Goal: Task Accomplishment & Management: Use online tool/utility

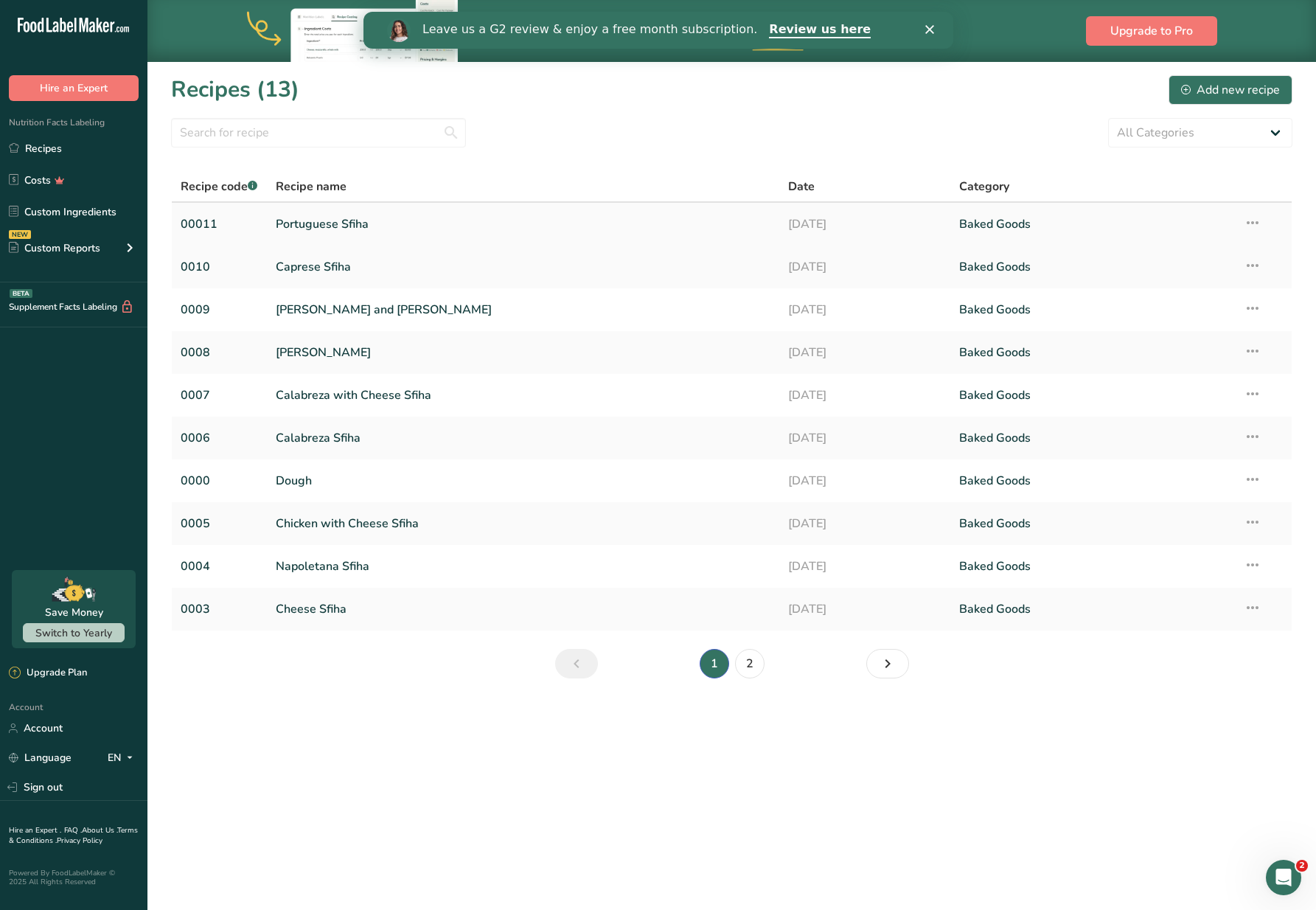
click at [338, 228] on link "Portuguese Sfiha" at bounding box center [523, 223] width 495 height 31
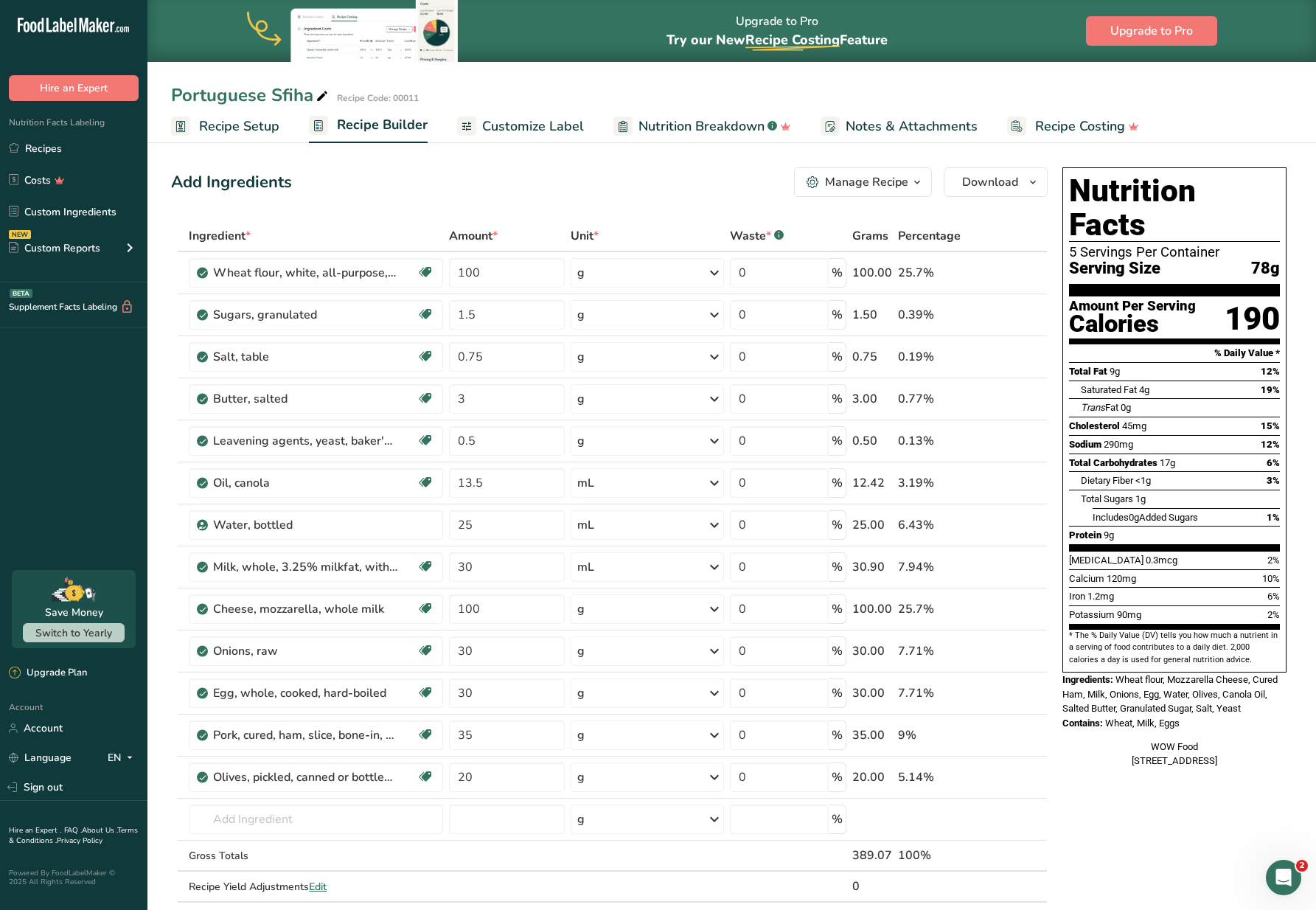
drag, startPoint x: 509, startPoint y: 122, endPoint x: 523, endPoint y: 177, distance: 56.8
click at [509, 122] on span "Customize Label" at bounding box center [532, 126] width 102 height 20
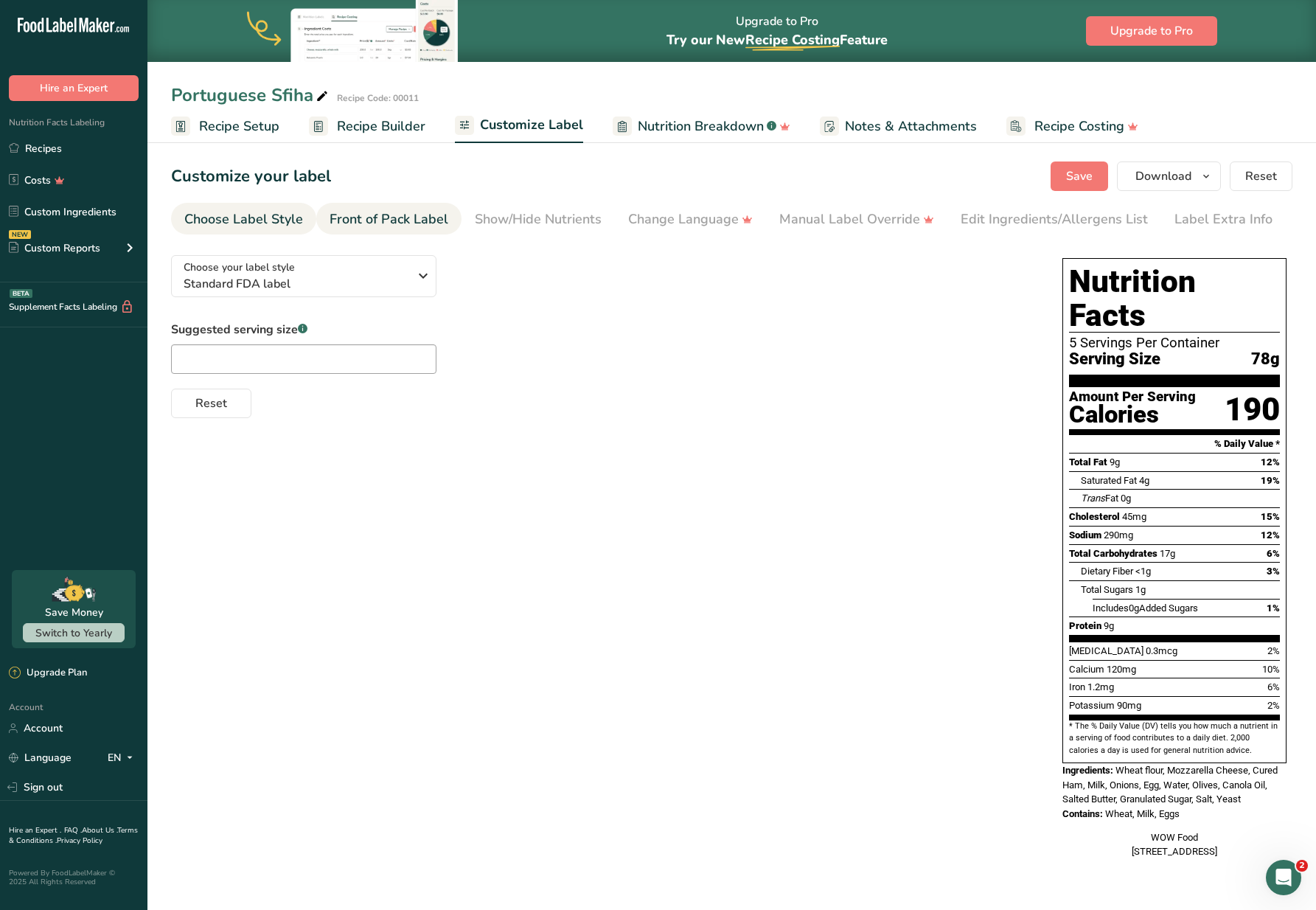
click at [359, 226] on div "Front of Pack Label" at bounding box center [389, 219] width 119 height 20
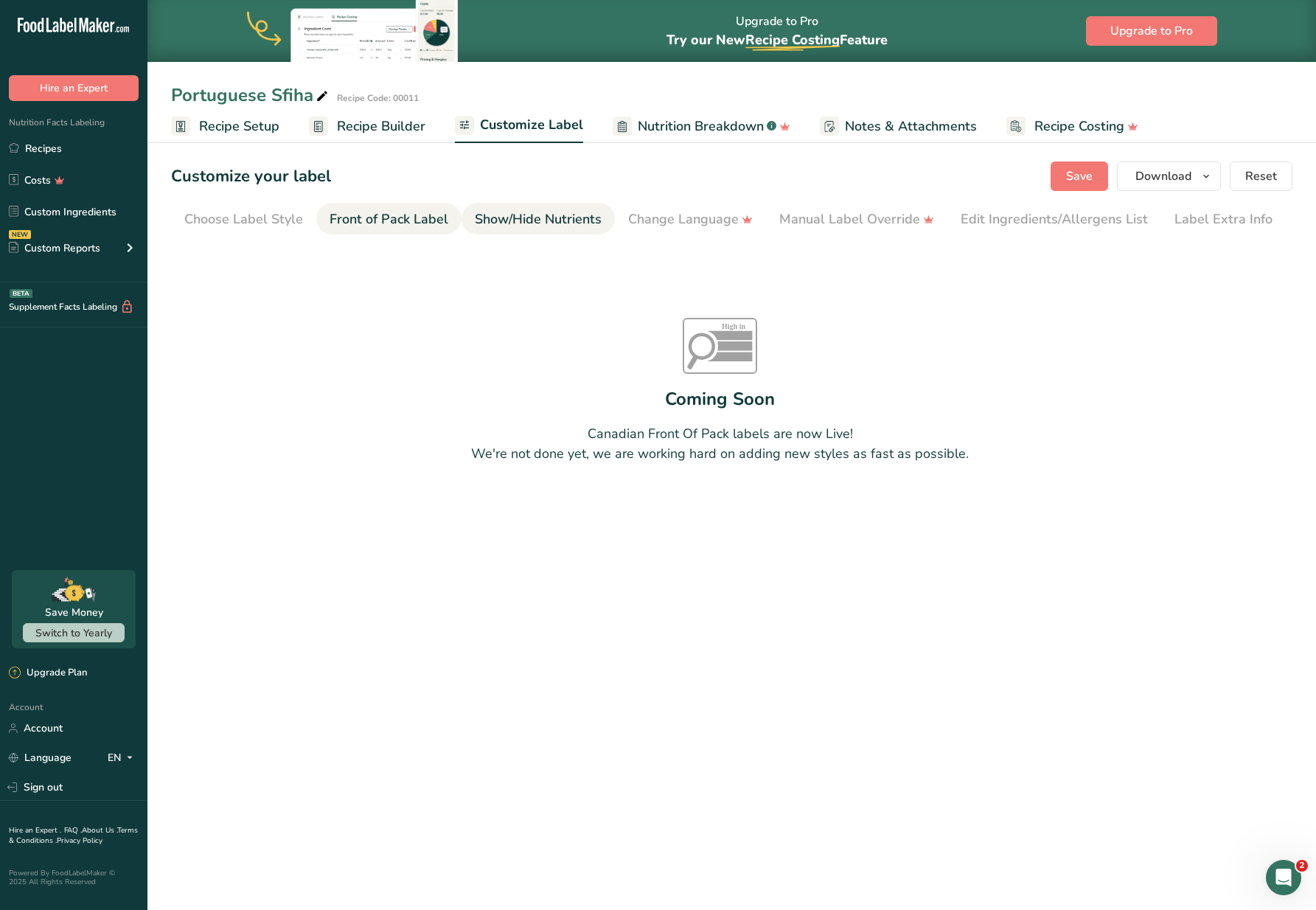
click at [540, 228] on div "Show/Hide Nutrients" at bounding box center [538, 219] width 127 height 20
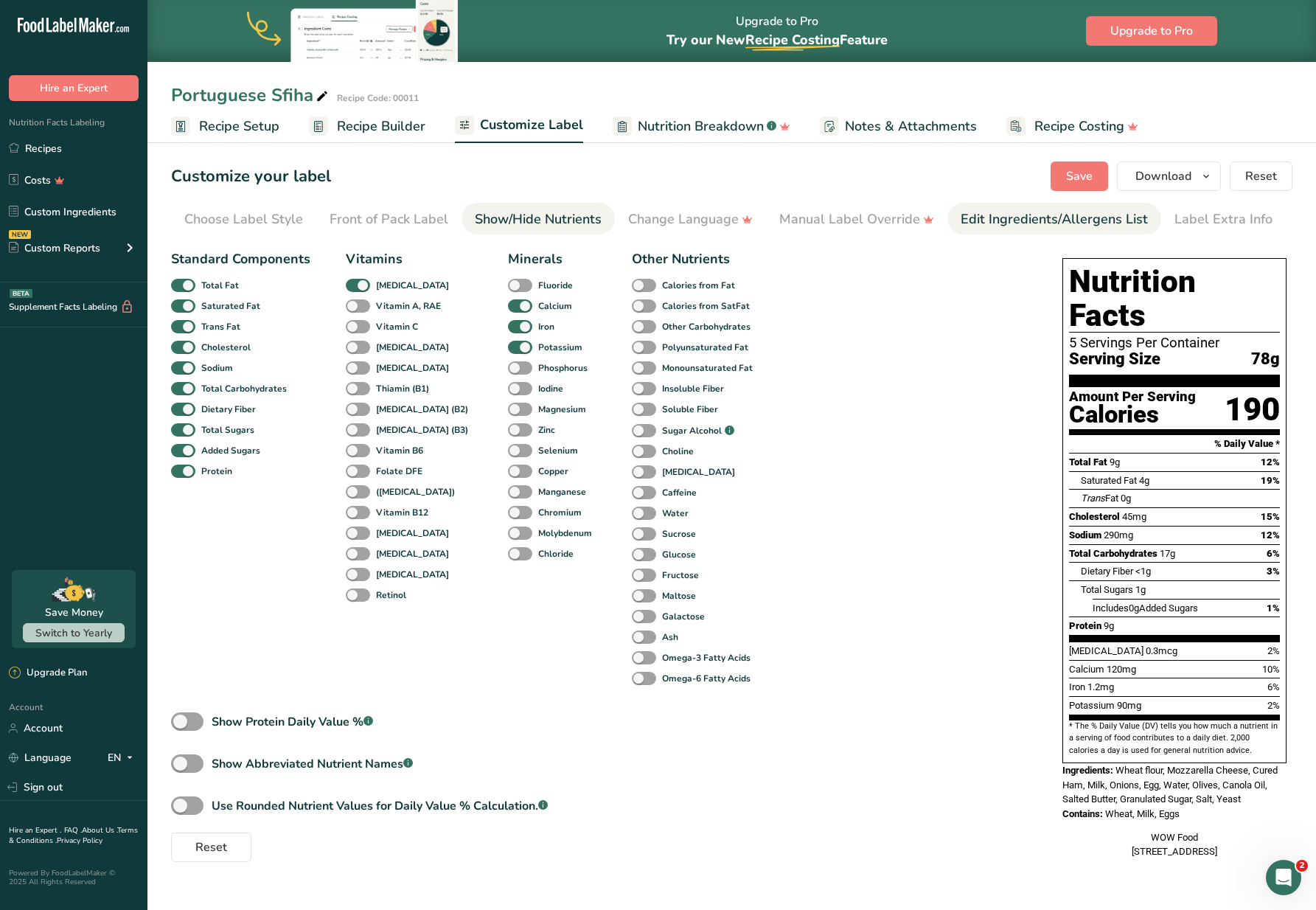
click at [1039, 228] on div "Edit Ingredients/Allergens List" at bounding box center [1054, 219] width 187 height 20
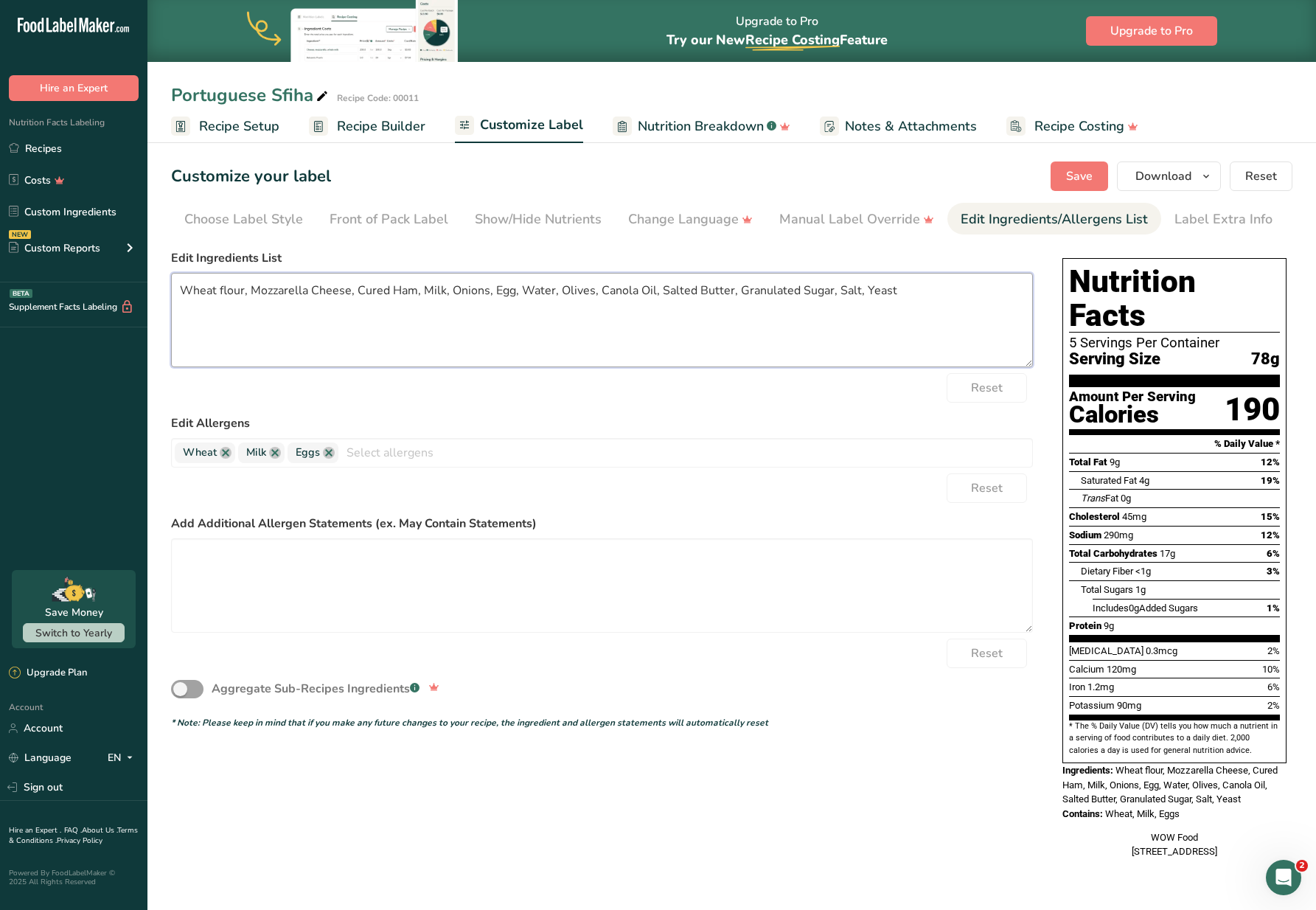
drag, startPoint x: 349, startPoint y: 290, endPoint x: 180, endPoint y: 287, distance: 169.0
click at [179, 287] on textarea "Wheat flour, Mozzarella Cheese, Cured Ham, Milk, Onions, Egg, Water, Olives, Ca…" at bounding box center [602, 320] width 862 height 94
paste textarea "Corn flour (corn meal, iron, [MEDICAL_DATA], [MEDICAL_DATA], [MEDICAL_DATA]). M…"
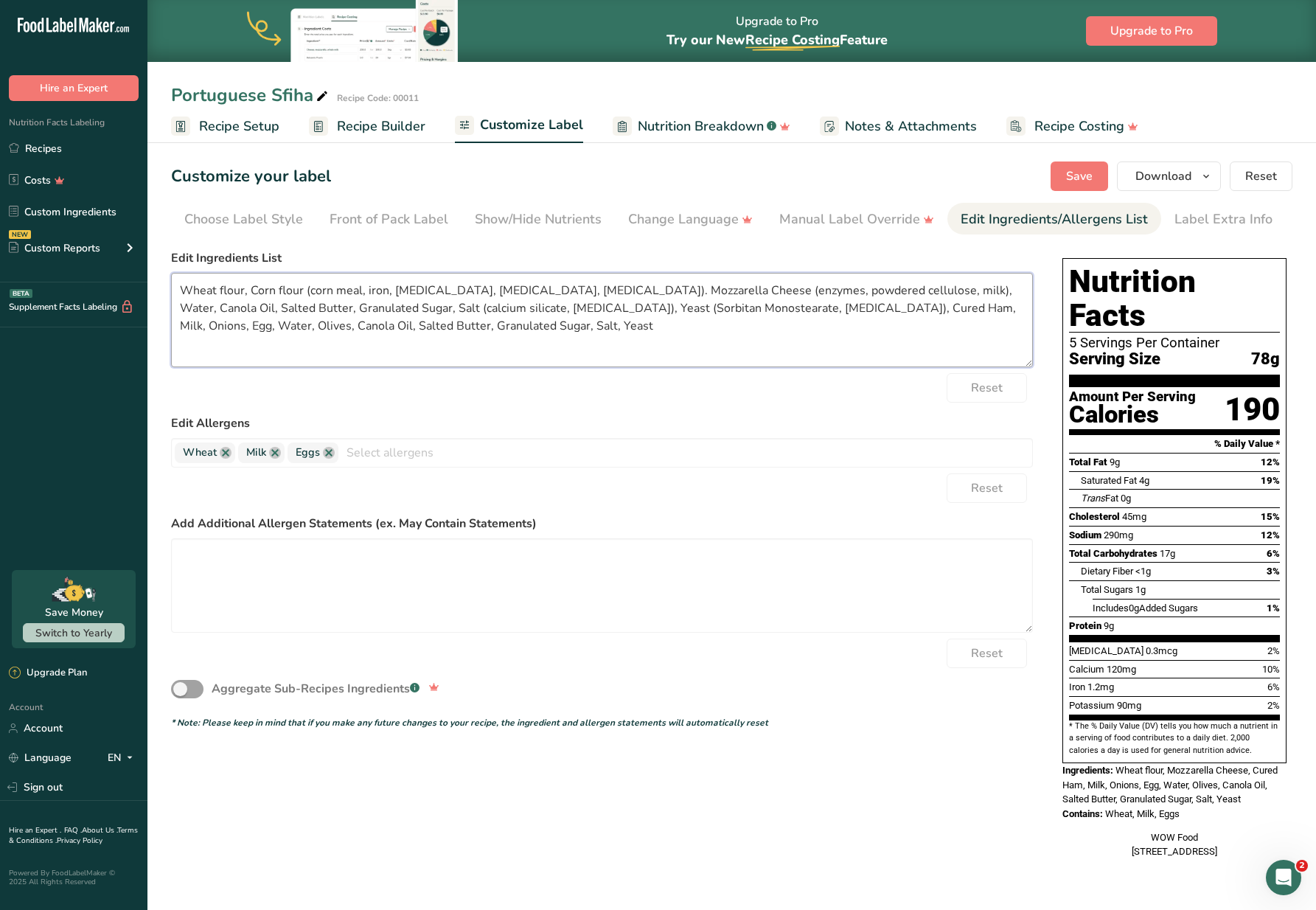
click at [727, 309] on textarea "Wheat flour, Corn flour (corn meal, iron, [MEDICAL_DATA], [MEDICAL_DATA], [MEDI…" at bounding box center [602, 320] width 862 height 94
drag, startPoint x: 842, startPoint y: 308, endPoint x: 863, endPoint y: 306, distance: 21.1
click at [863, 306] on textarea "Wheat flour, Corn flour (corn meal, iron, [MEDICAL_DATA], [MEDICAL_DATA], [MEDI…" at bounding box center [602, 320] width 862 height 94
drag, startPoint x: 914, startPoint y: 308, endPoint x: 946, endPoint y: 307, distance: 32.0
click at [946, 307] on textarea "Wheat flour, Corn flour (corn meal, iron, [MEDICAL_DATA], [MEDICAL_DATA], [MEDI…" at bounding box center [602, 320] width 862 height 94
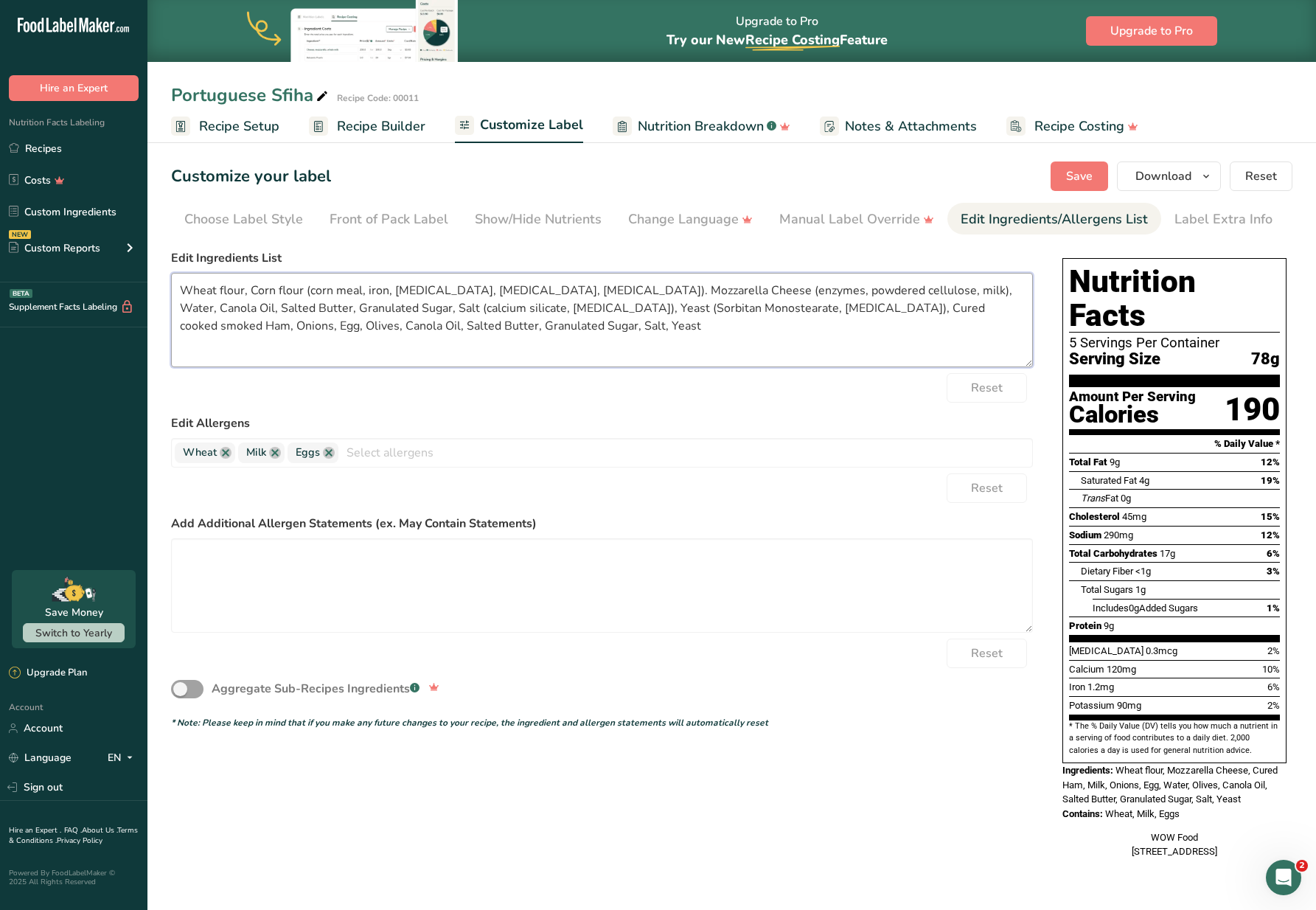
drag, startPoint x: 951, startPoint y: 307, endPoint x: 953, endPoint y: 327, distance: 20.1
click at [953, 327] on textarea "Wheat flour, Corn flour (corn meal, iron, [MEDICAL_DATA], [MEDICAL_DATA], [MEDI…" at bounding box center [602, 320] width 862 height 94
drag, startPoint x: 833, startPoint y: 305, endPoint x: 844, endPoint y: 317, distance: 16.3
click at [832, 305] on textarea "Wheat flour, Corn flour (corn meal, iron, [MEDICAL_DATA], [MEDICAL_DATA], [MEDI…" at bounding box center [602, 320] width 862 height 94
drag, startPoint x: 962, startPoint y: 309, endPoint x: 1004, endPoint y: 356, distance: 63.0
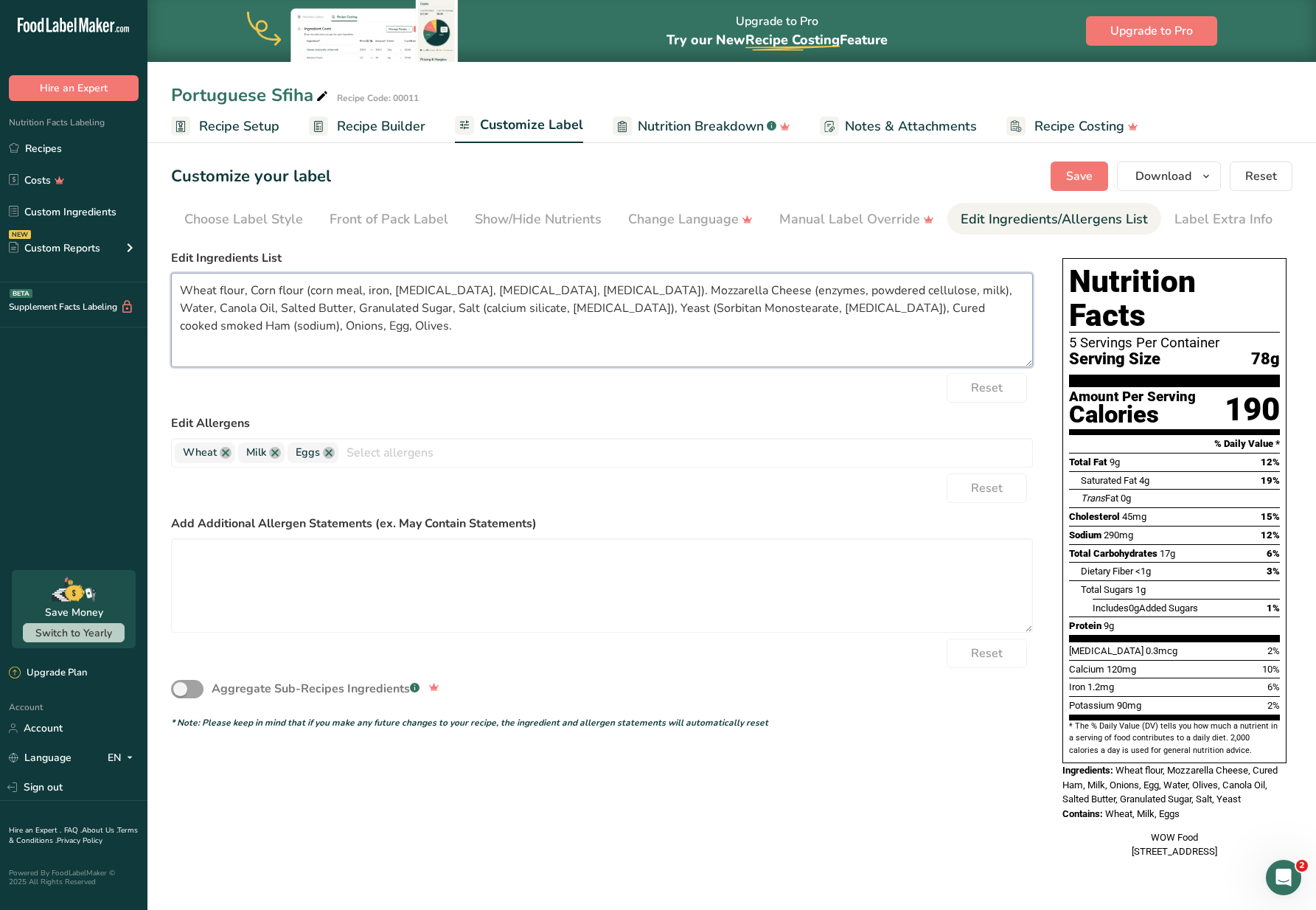
click at [961, 309] on textarea "Wheat flour, Corn flour (corn meal, iron, [MEDICAL_DATA], [MEDICAL_DATA], [MEDI…" at bounding box center [602, 320] width 862 height 94
type textarea "Wheat flour, Corn flour (corn meal, iron, [MEDICAL_DATA], [MEDICAL_DATA], [MEDI…"
click at [1090, 178] on span "Save" at bounding box center [1079, 177] width 26 height 18
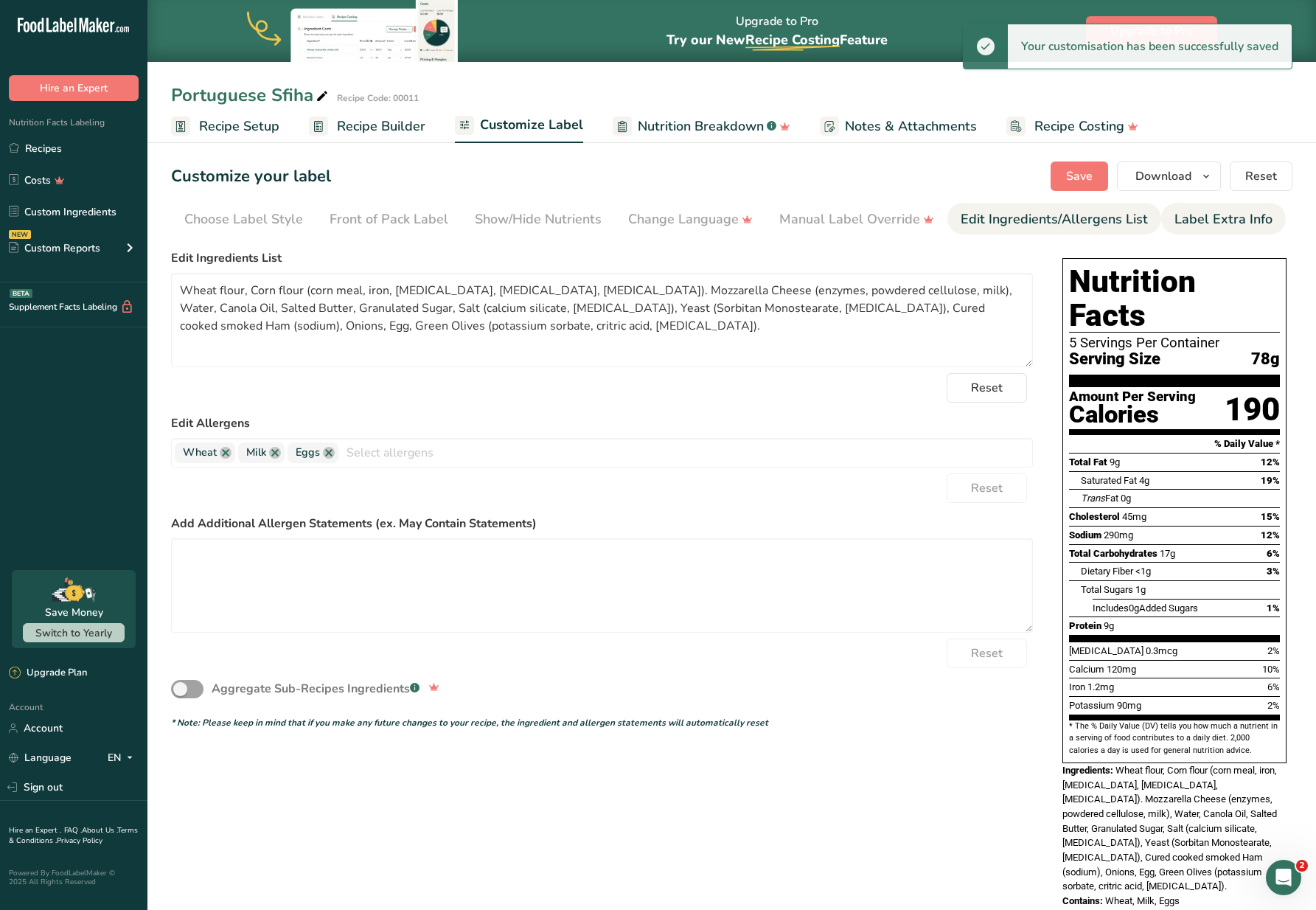
click at [1215, 229] on div "Label Extra Info" at bounding box center [1224, 219] width 98 height 20
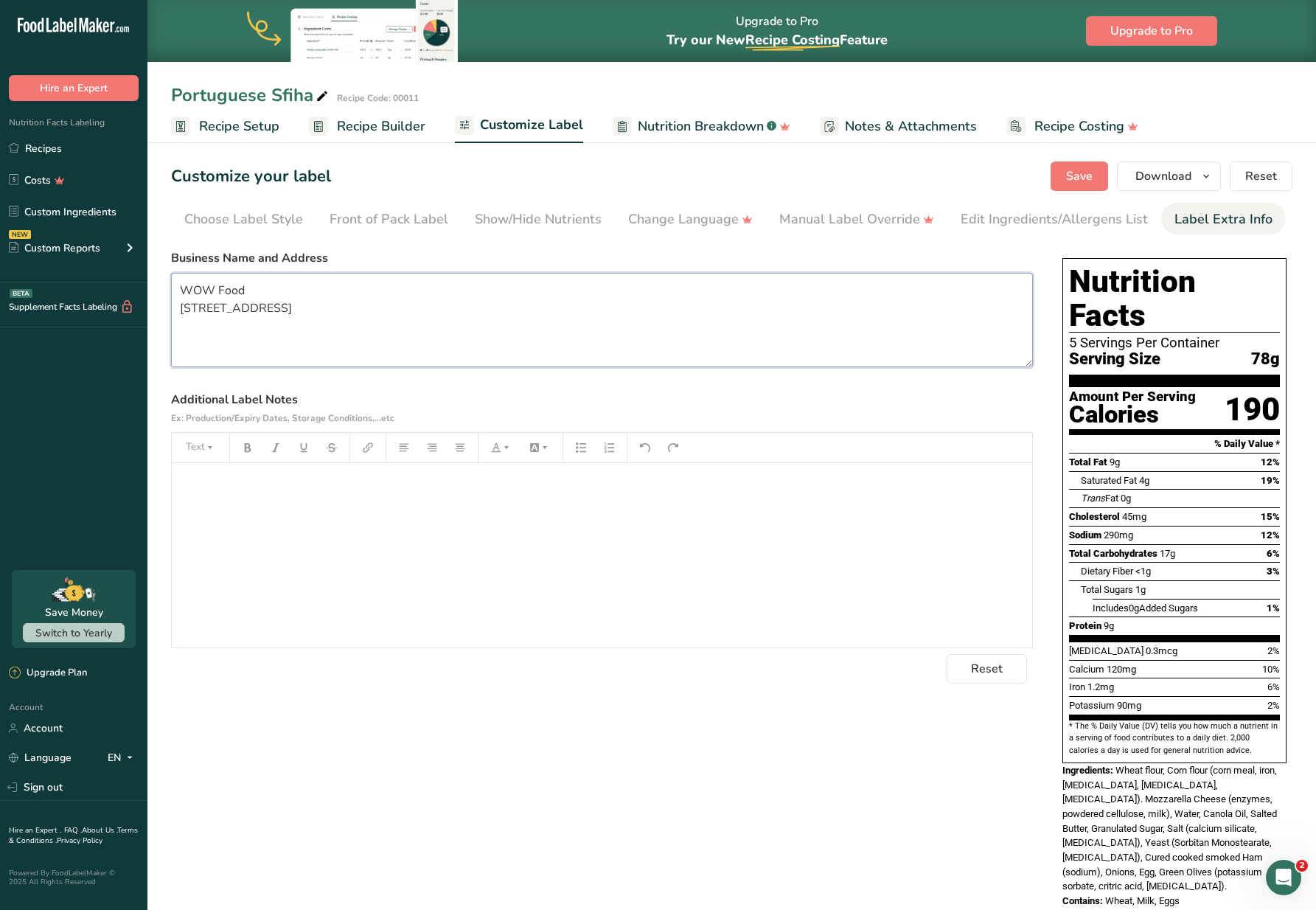
drag, startPoint x: 232, startPoint y: 341, endPoint x: 135, endPoint y: 286, distance: 111.5
click at [135, 286] on div ".a-20{fill:#fff;} Hire an Expert Nutrition Facts Labeling Recipes Costs Custom …" at bounding box center [658, 492] width 1316 height 984
click at [1074, 174] on span "Save" at bounding box center [1079, 177] width 26 height 18
click at [396, 223] on div "Front of Pack Label" at bounding box center [389, 219] width 119 height 20
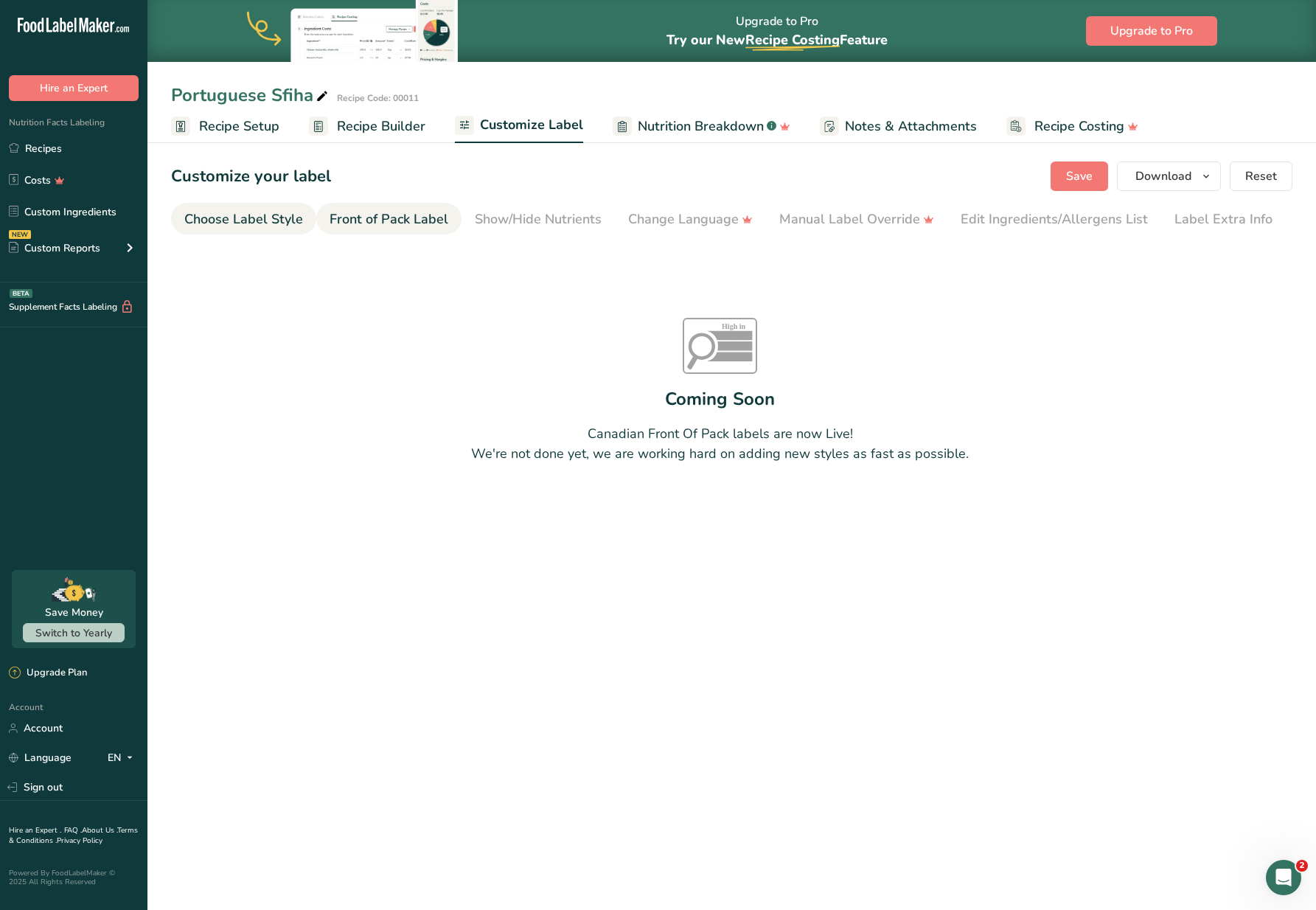
click at [238, 220] on div "Choose Label Style" at bounding box center [244, 219] width 119 height 20
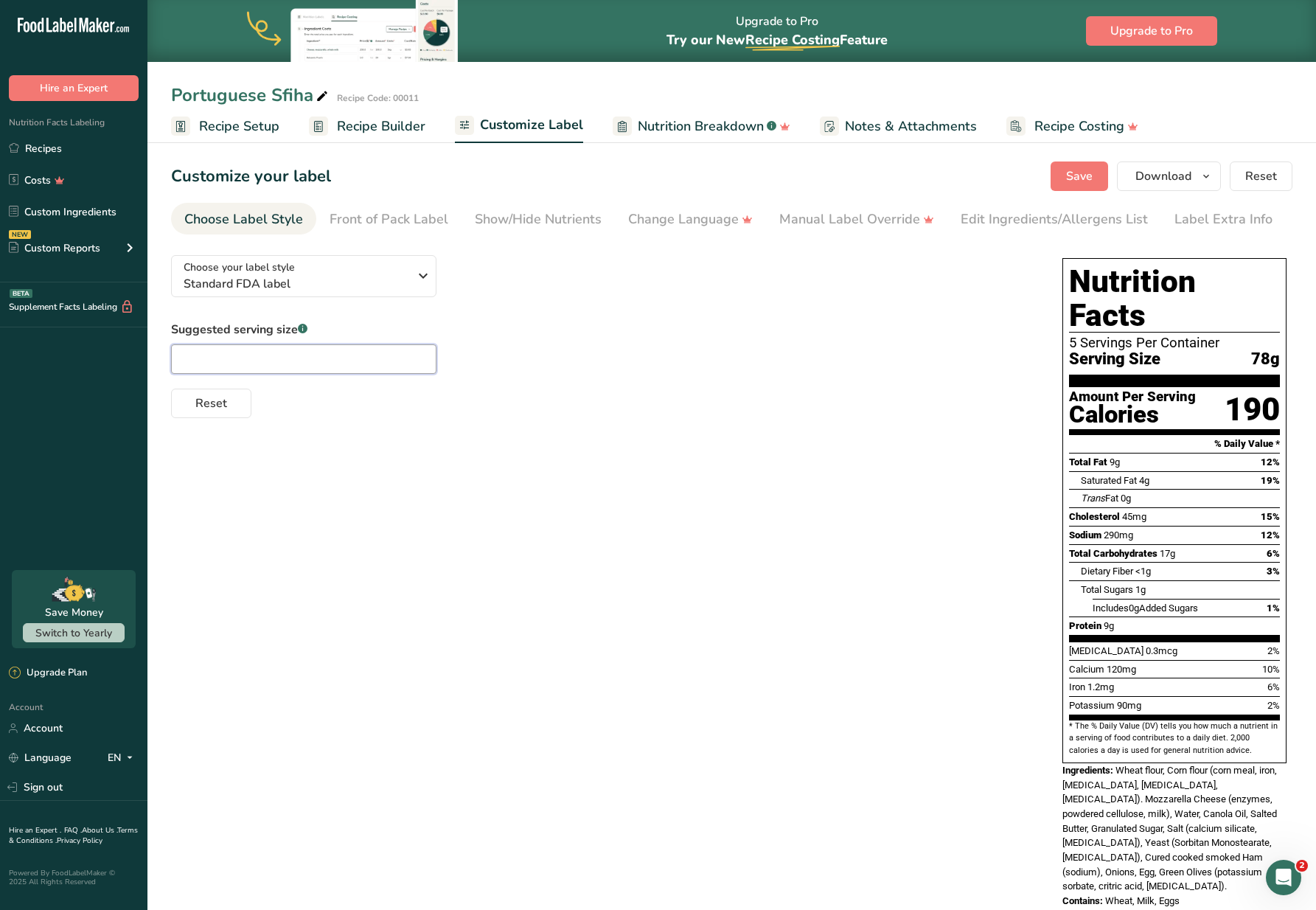
click at [319, 361] on input "text" at bounding box center [303, 359] width 265 height 29
type input "2.75oz"
click at [1089, 182] on span "Save" at bounding box center [1079, 177] width 26 height 18
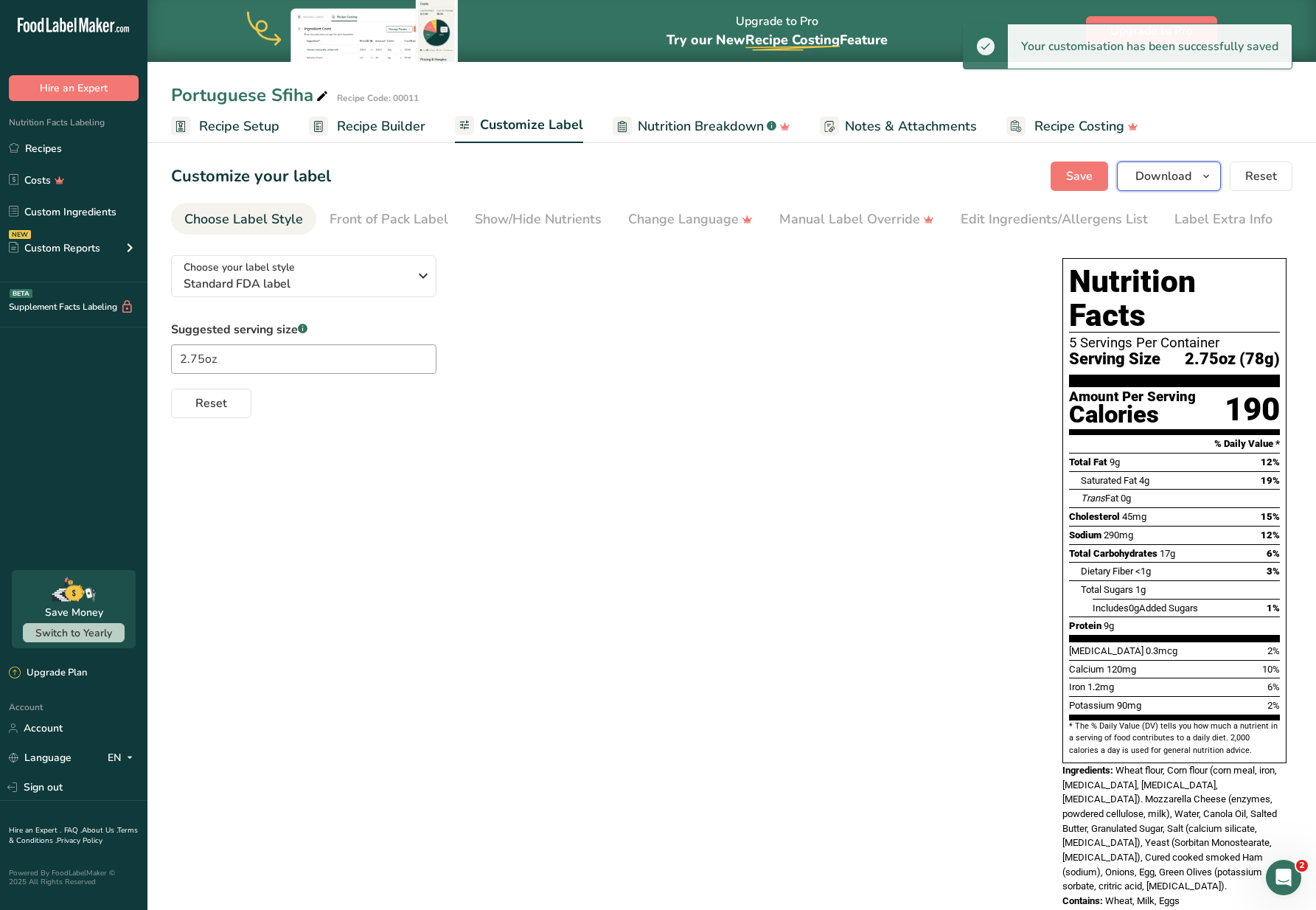
click at [1185, 170] on span "Download" at bounding box center [1163, 177] width 56 height 18
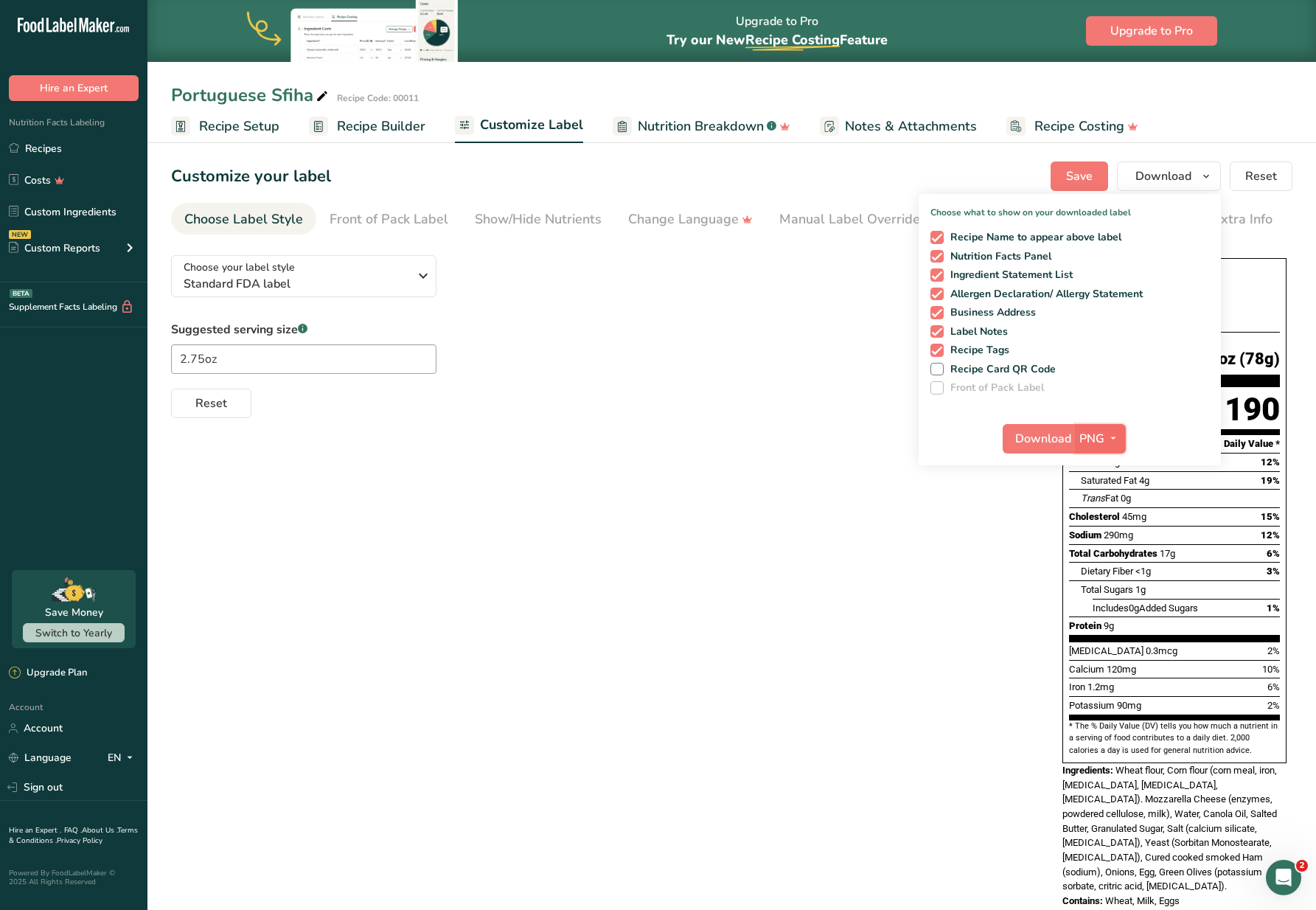
click at [1076, 439] on button "PNG" at bounding box center [1100, 438] width 51 height 29
click at [1168, 423] on div "Download PNG PNG BMP SVG PDF TXT" at bounding box center [1070, 441] width 302 height 47
click at [1111, 435] on icon "button" at bounding box center [1113, 438] width 12 height 19
click at [1054, 439] on span "Download" at bounding box center [1043, 439] width 56 height 18
click at [253, 280] on span "Standard FDA label" at bounding box center [296, 284] width 225 height 18
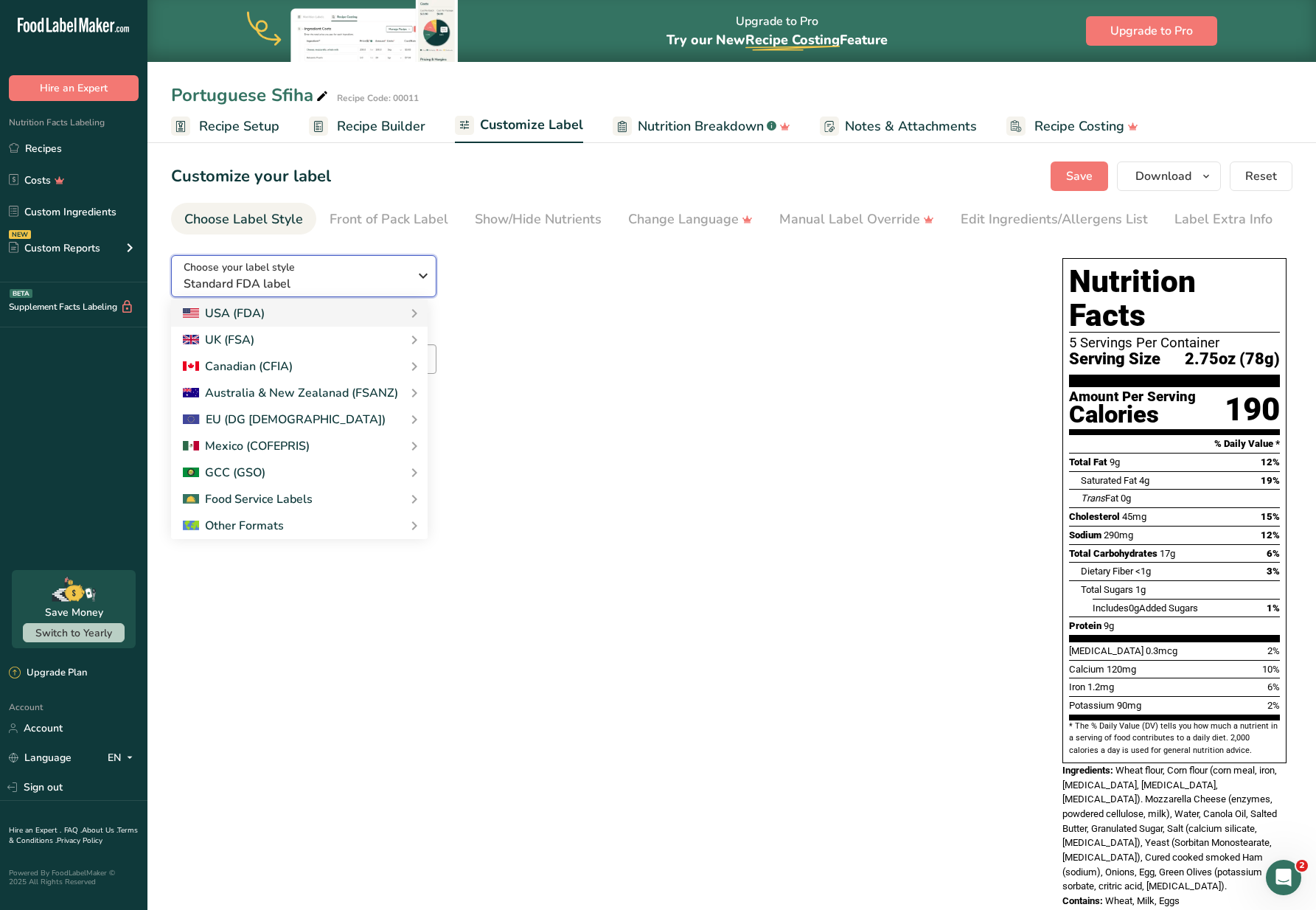
click at [277, 272] on span "Choose your label style" at bounding box center [239, 267] width 111 height 16
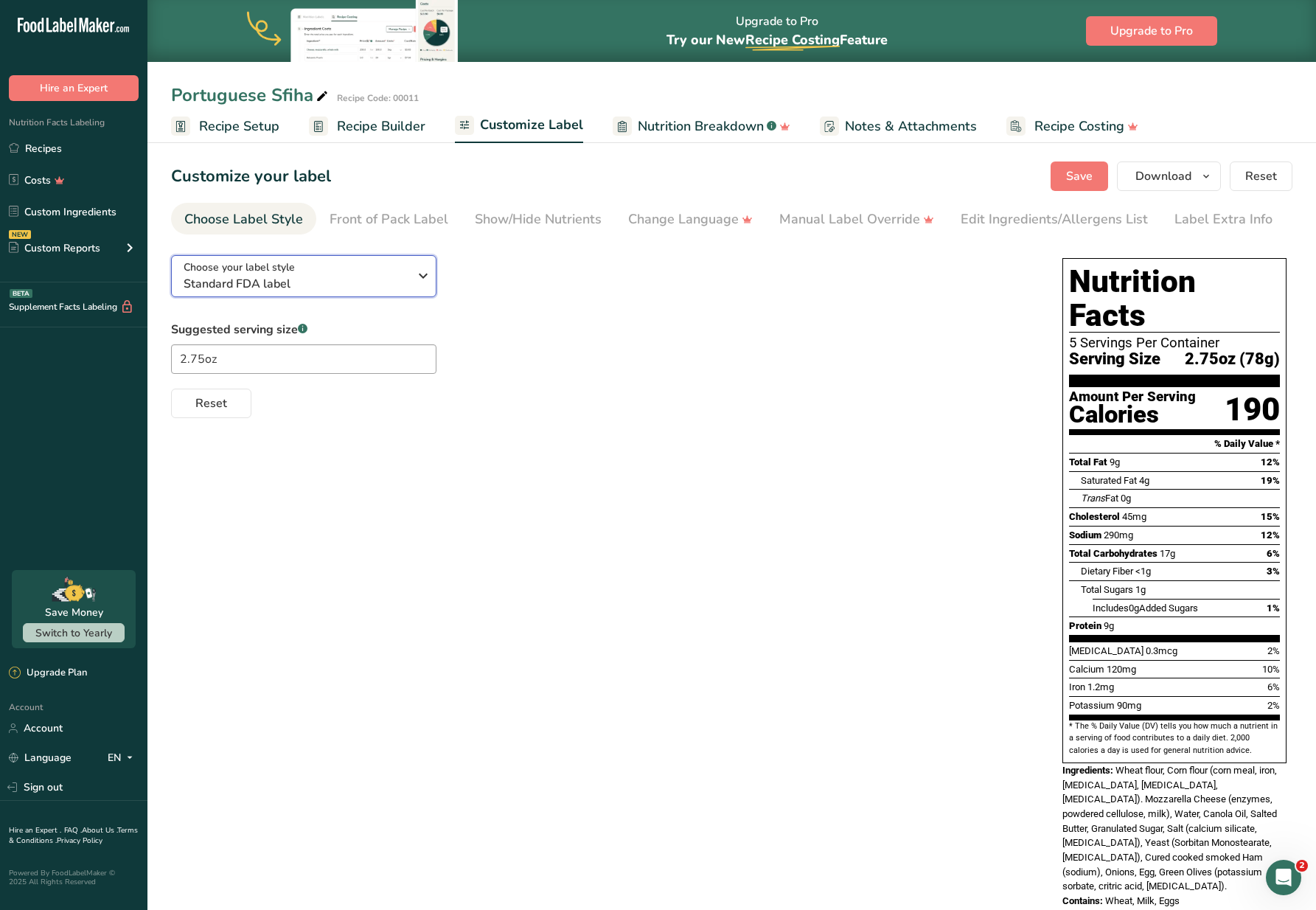
click at [277, 272] on span "Choose your label style" at bounding box center [239, 267] width 111 height 16
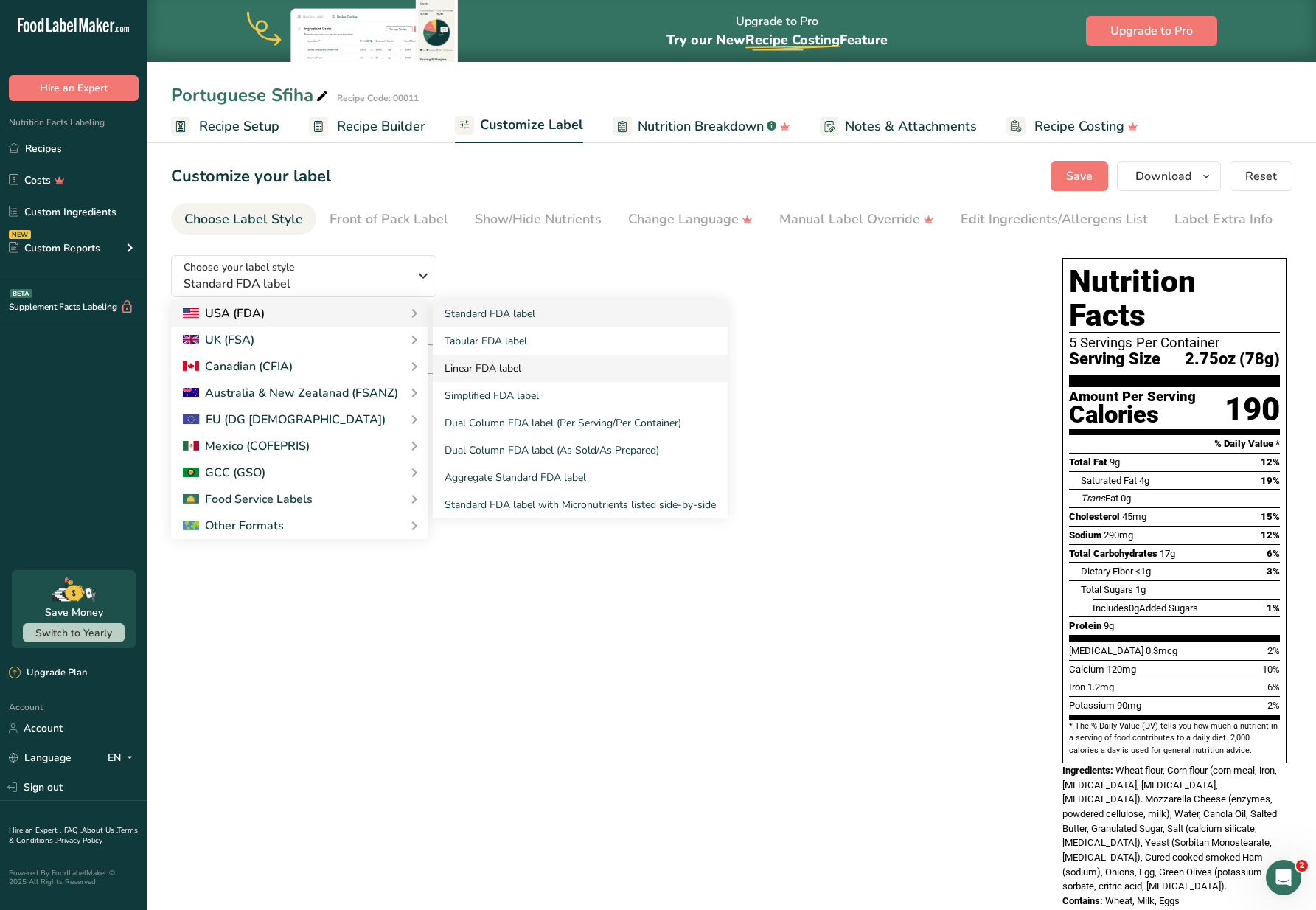
click at [508, 367] on link "Linear FDA label" at bounding box center [580, 369] width 295 height 27
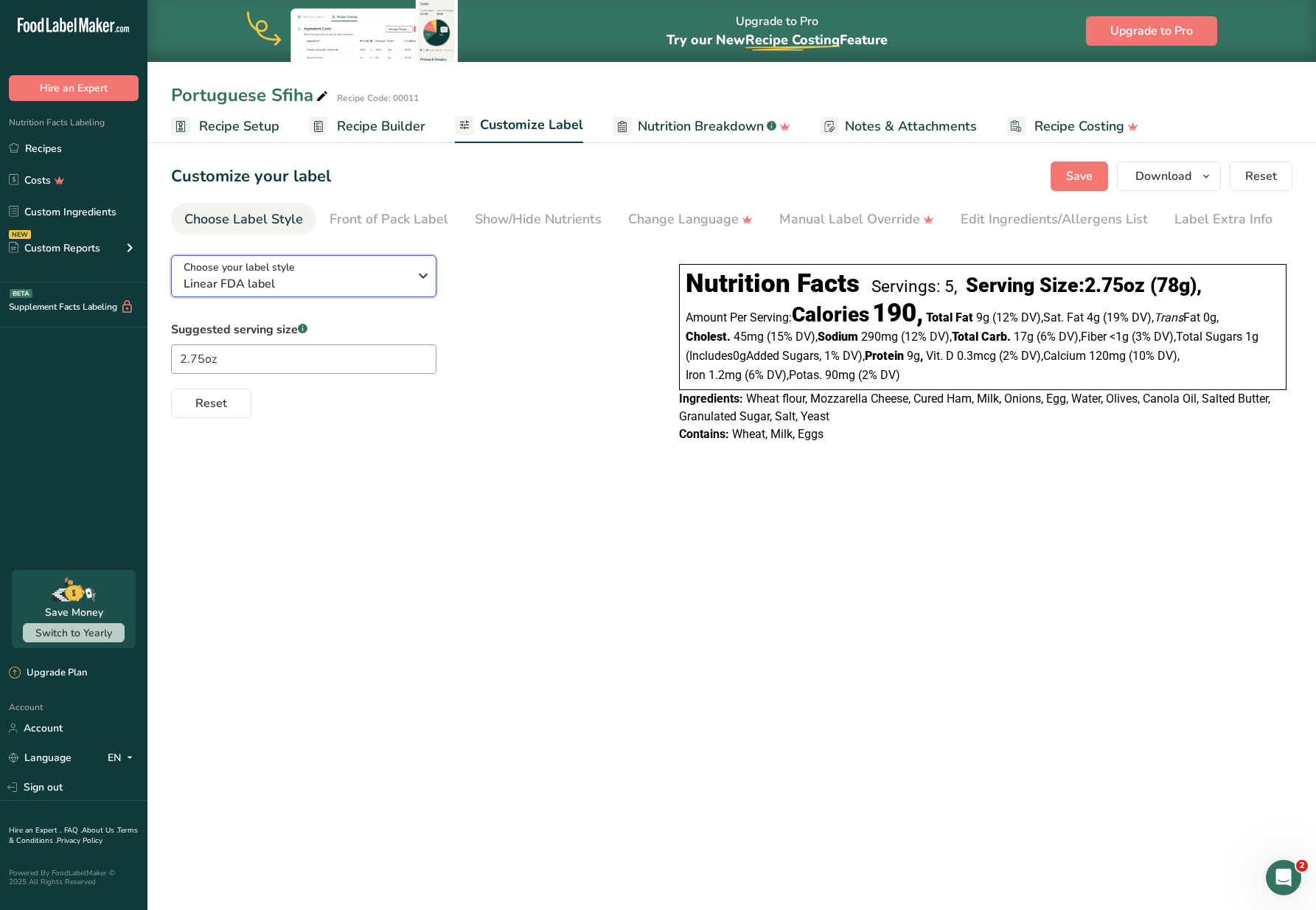
click at [393, 281] on span "Linear FDA label" at bounding box center [296, 284] width 225 height 18
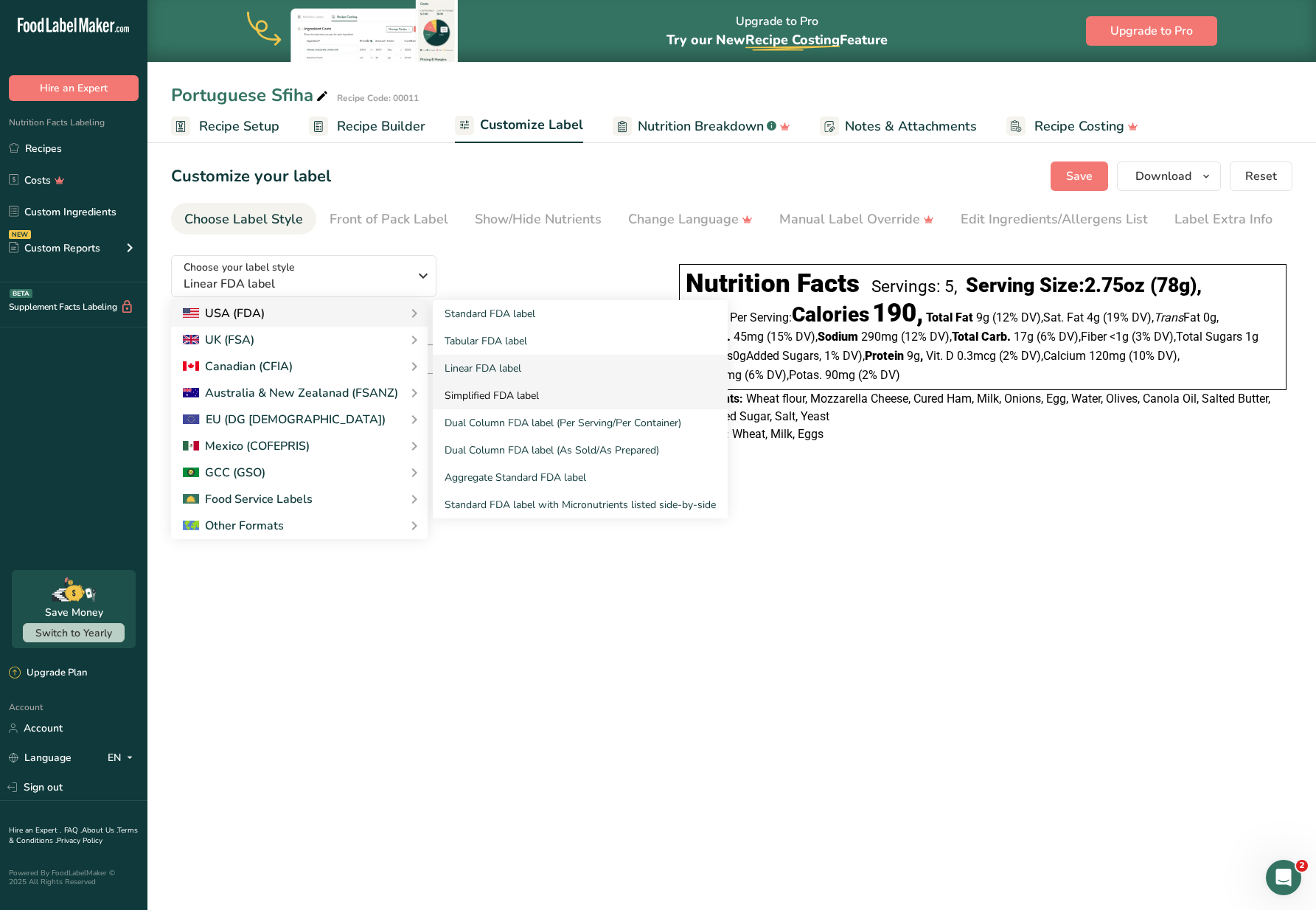
click at [481, 389] on link "Simplified FDA label" at bounding box center [580, 396] width 295 height 27
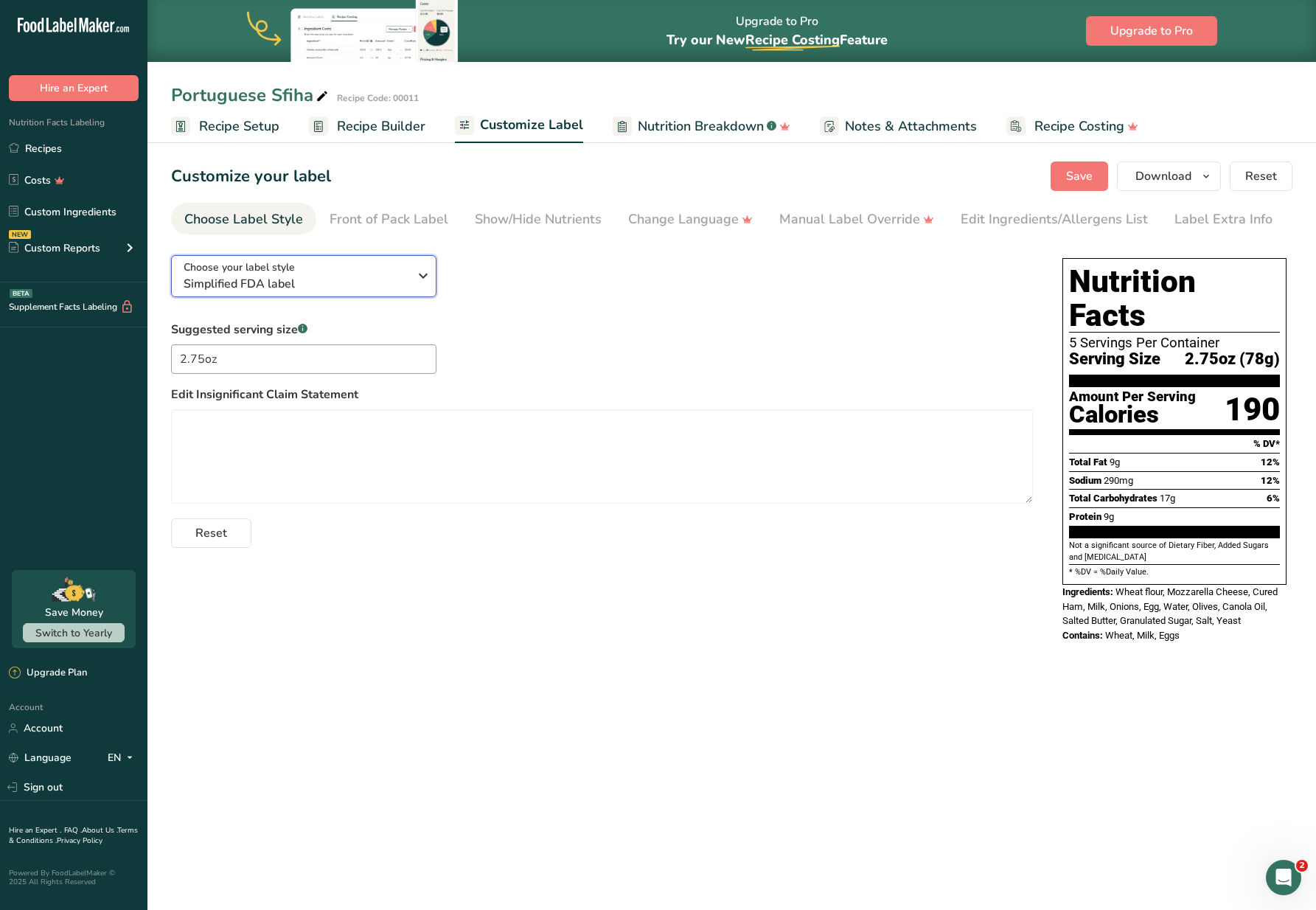
click at [338, 276] on span "Simplified FDA label" at bounding box center [296, 284] width 225 height 18
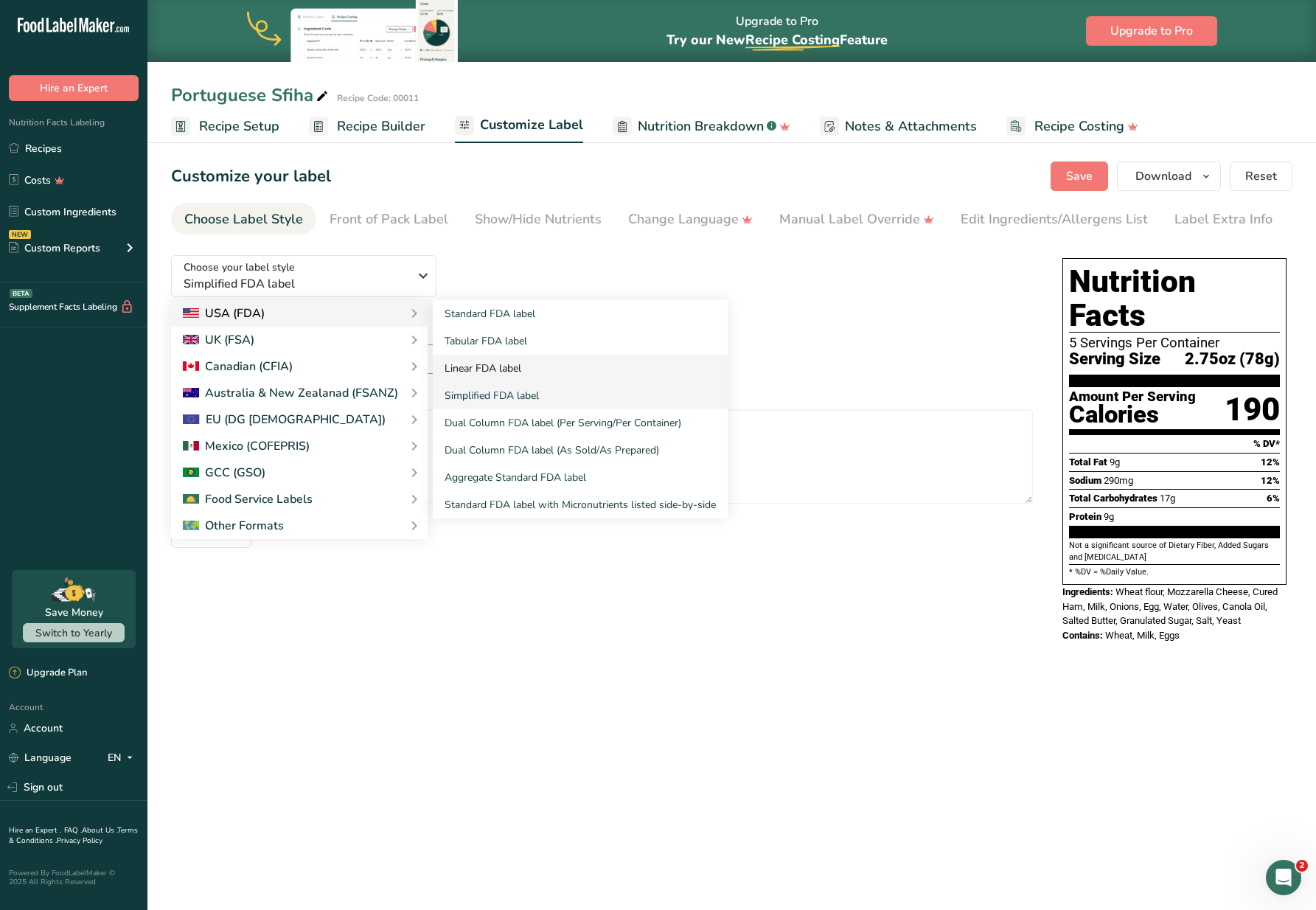
click at [503, 368] on link "Linear FDA label" at bounding box center [580, 369] width 295 height 27
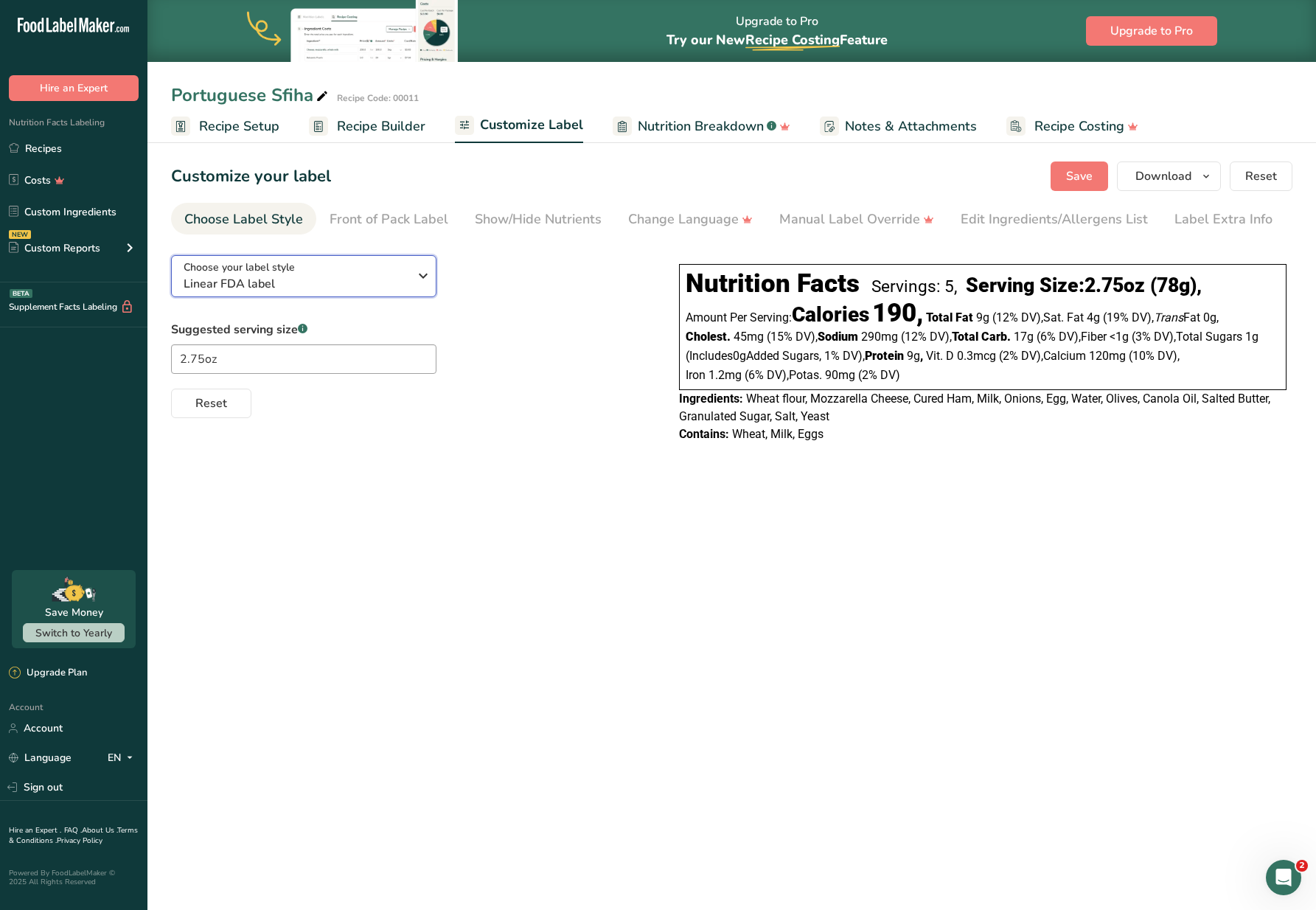
click at [333, 287] on span "Linear FDA label" at bounding box center [296, 284] width 225 height 18
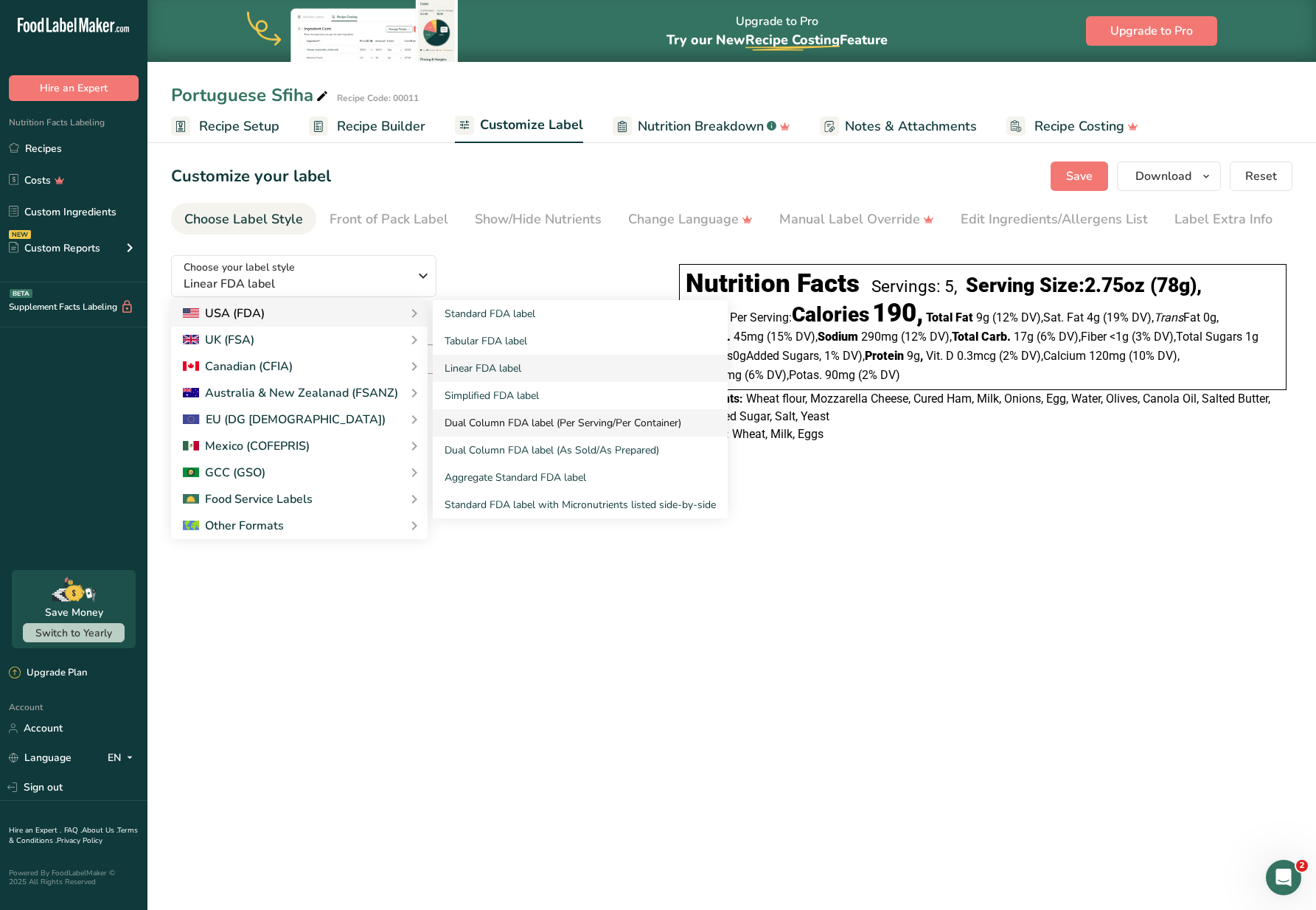
click at [498, 416] on link "Dual Column FDA label (Per Serving/Per Container)" at bounding box center [580, 423] width 295 height 27
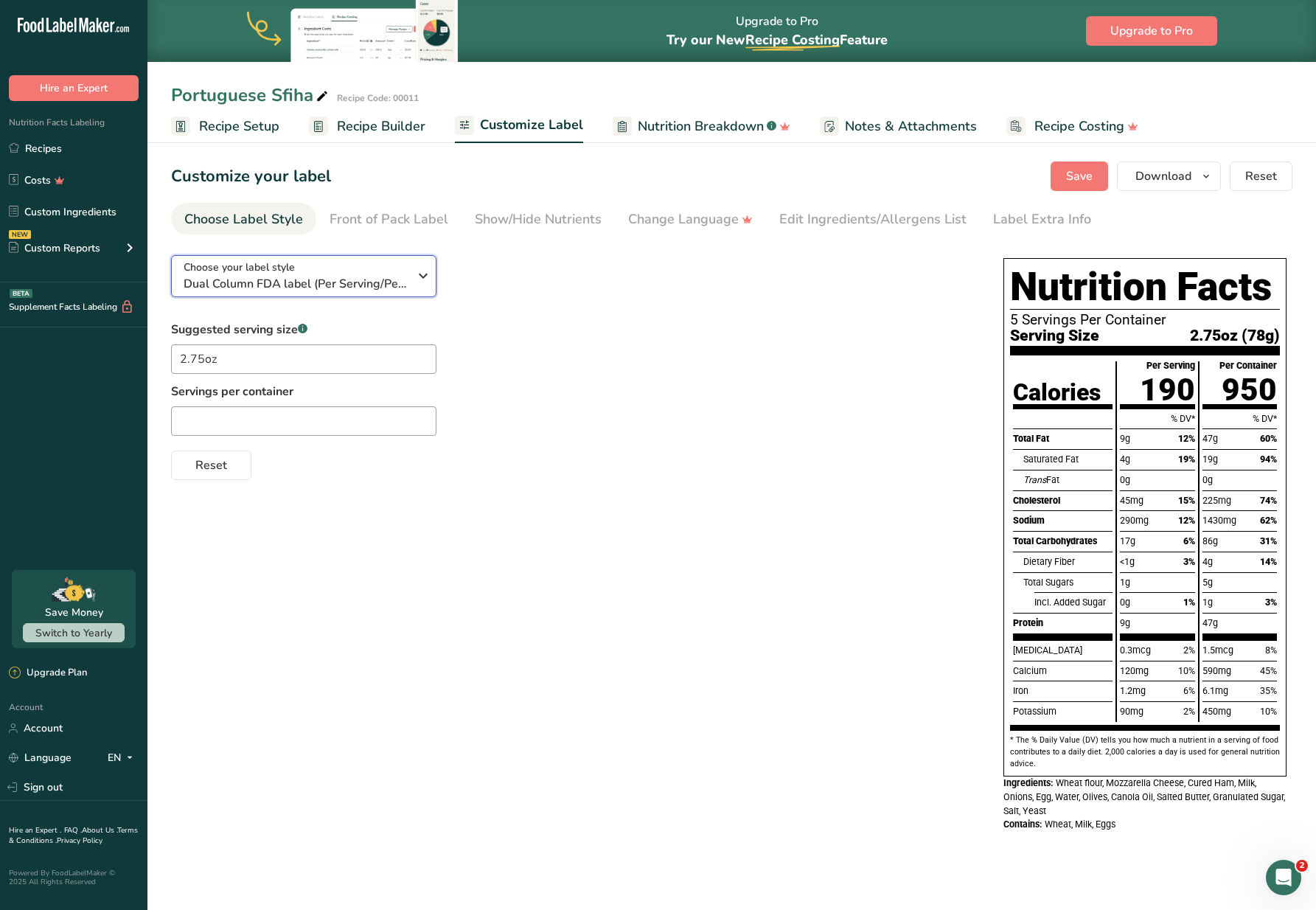
click at [384, 278] on span "Dual Column FDA label (Per Serving/Per Container)" at bounding box center [296, 284] width 225 height 18
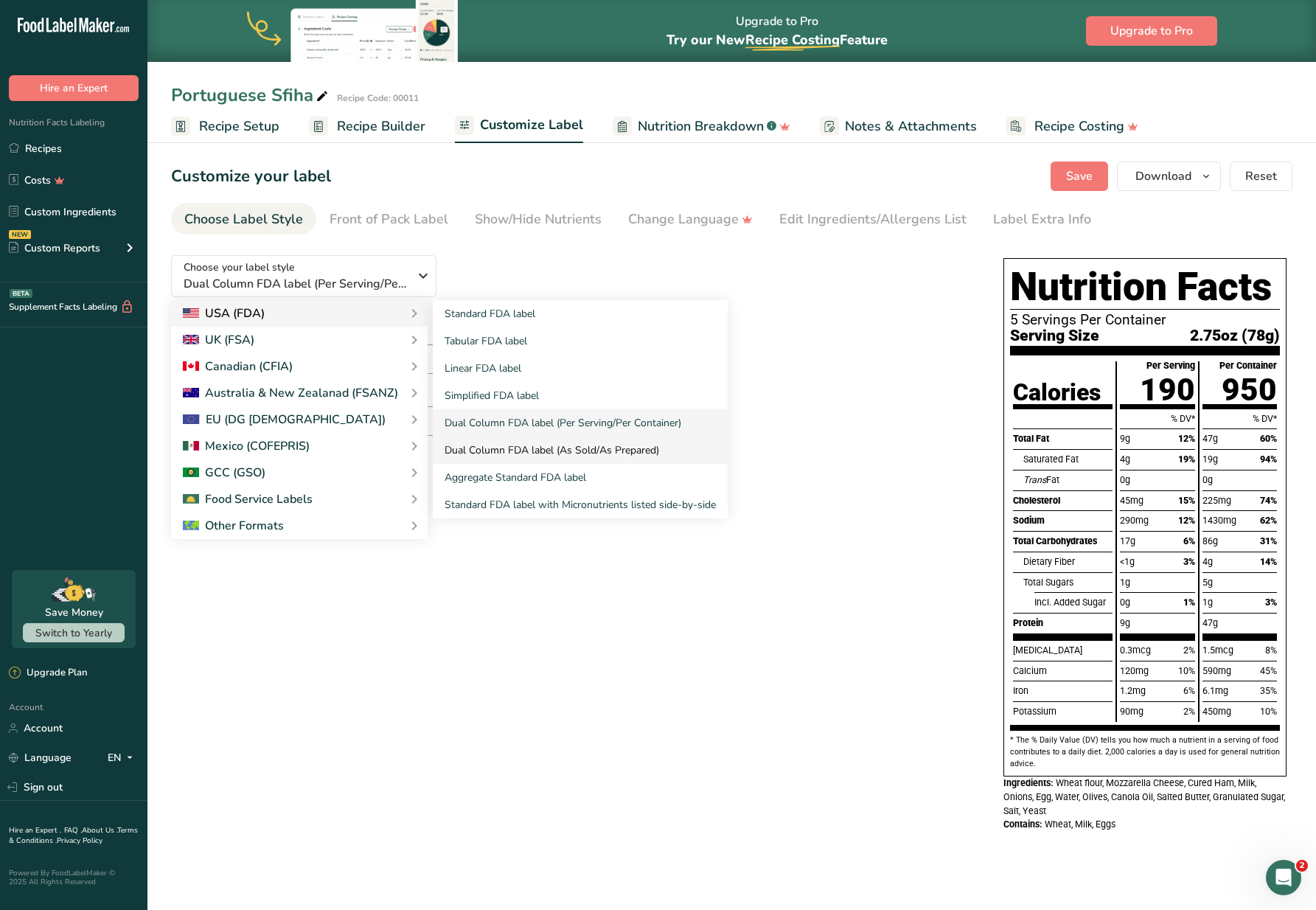
click at [502, 451] on link "Dual Column FDA label (As Sold/As Prepared)" at bounding box center [580, 450] width 295 height 27
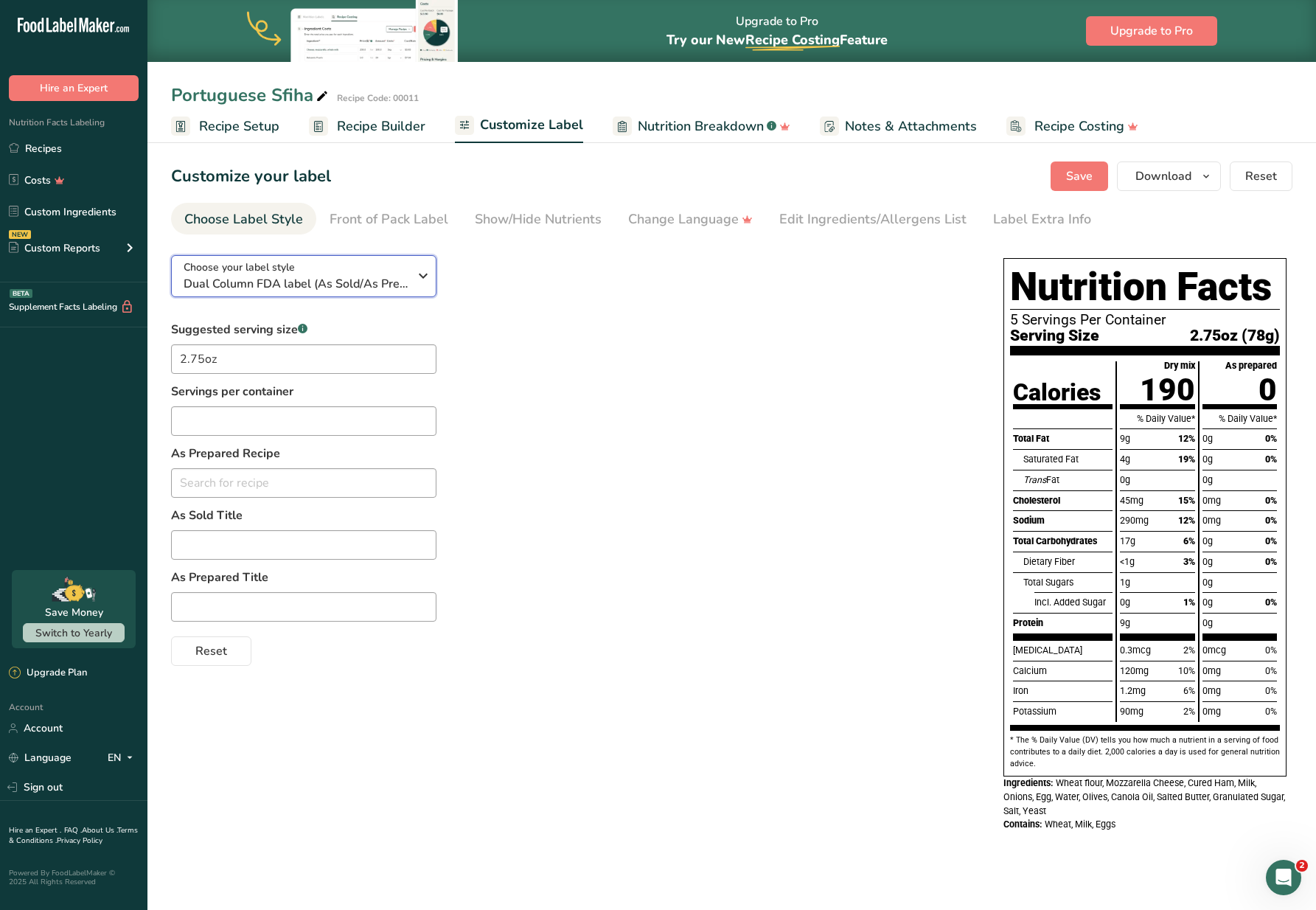
click at [362, 270] on div "Choose your label style Dual Column FDA label (As Sold/As Prepared)" at bounding box center [296, 276] width 225 height 33
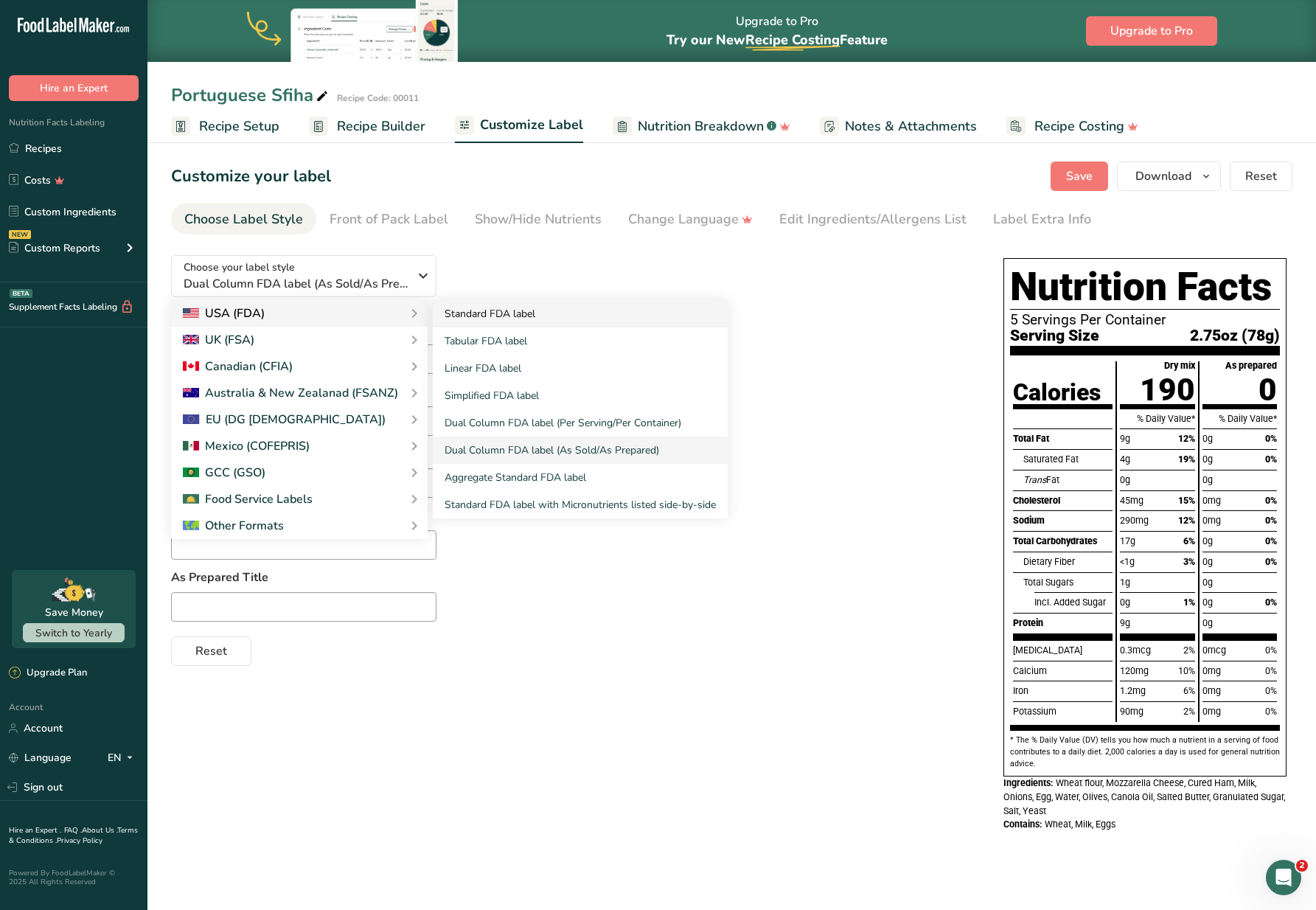
click at [517, 469] on link "Aggregate Standard FDA label" at bounding box center [580, 478] width 295 height 27
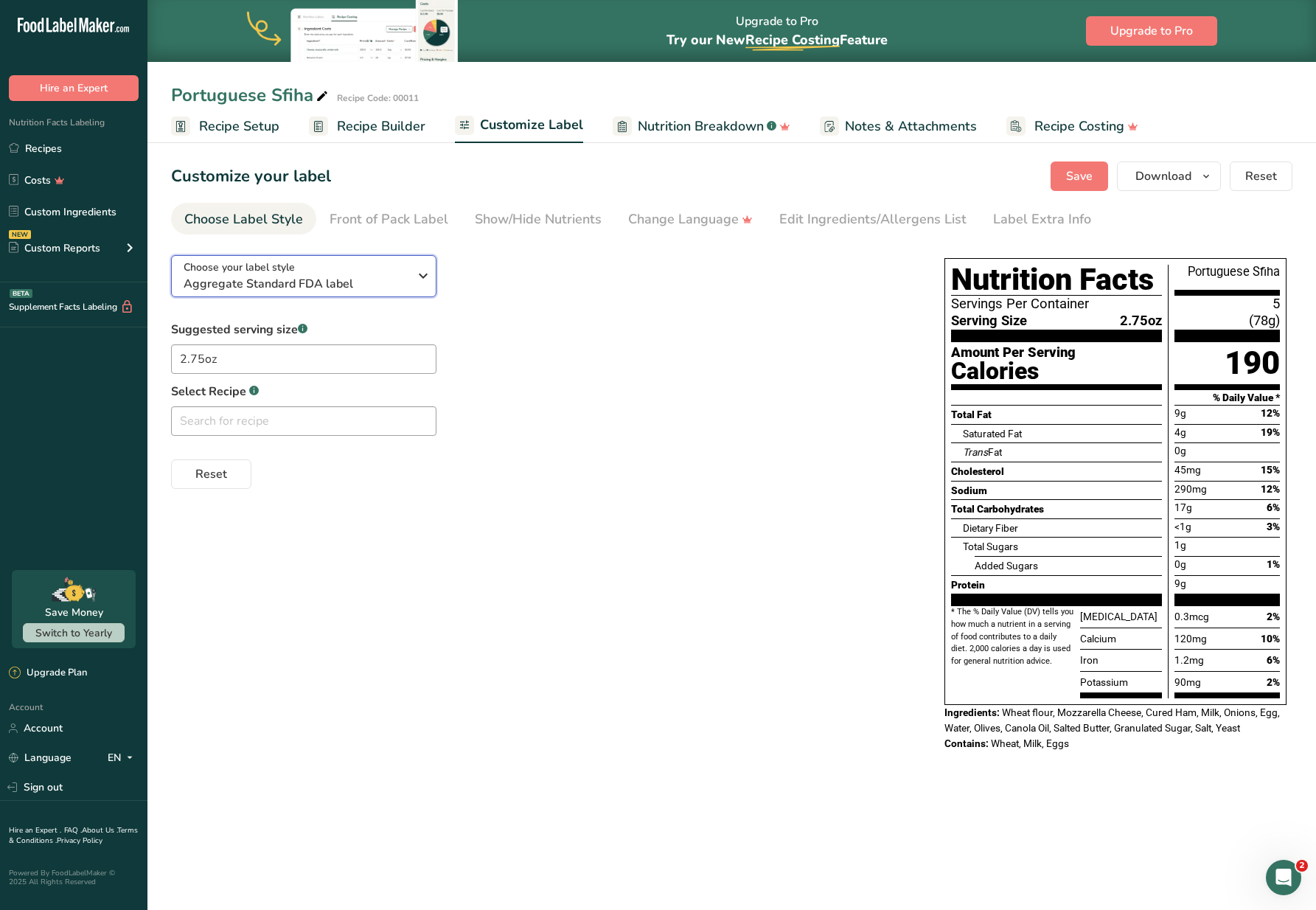
click at [391, 271] on div "Choose your label style Aggregate Standard FDA label" at bounding box center [296, 276] width 225 height 33
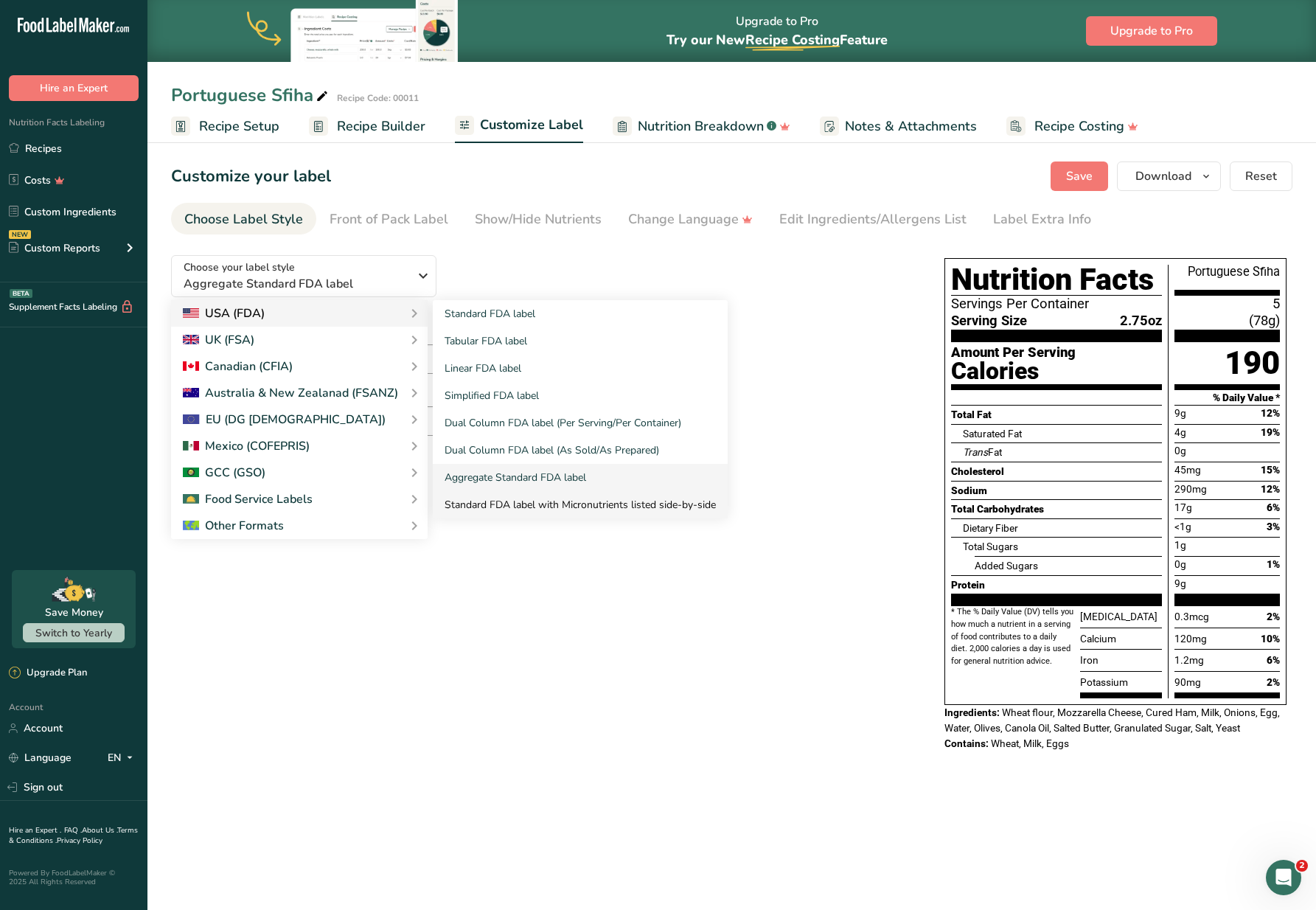
click at [535, 499] on link "Standard FDA label with Micronutrients listed side-by-side" at bounding box center [580, 505] width 295 height 27
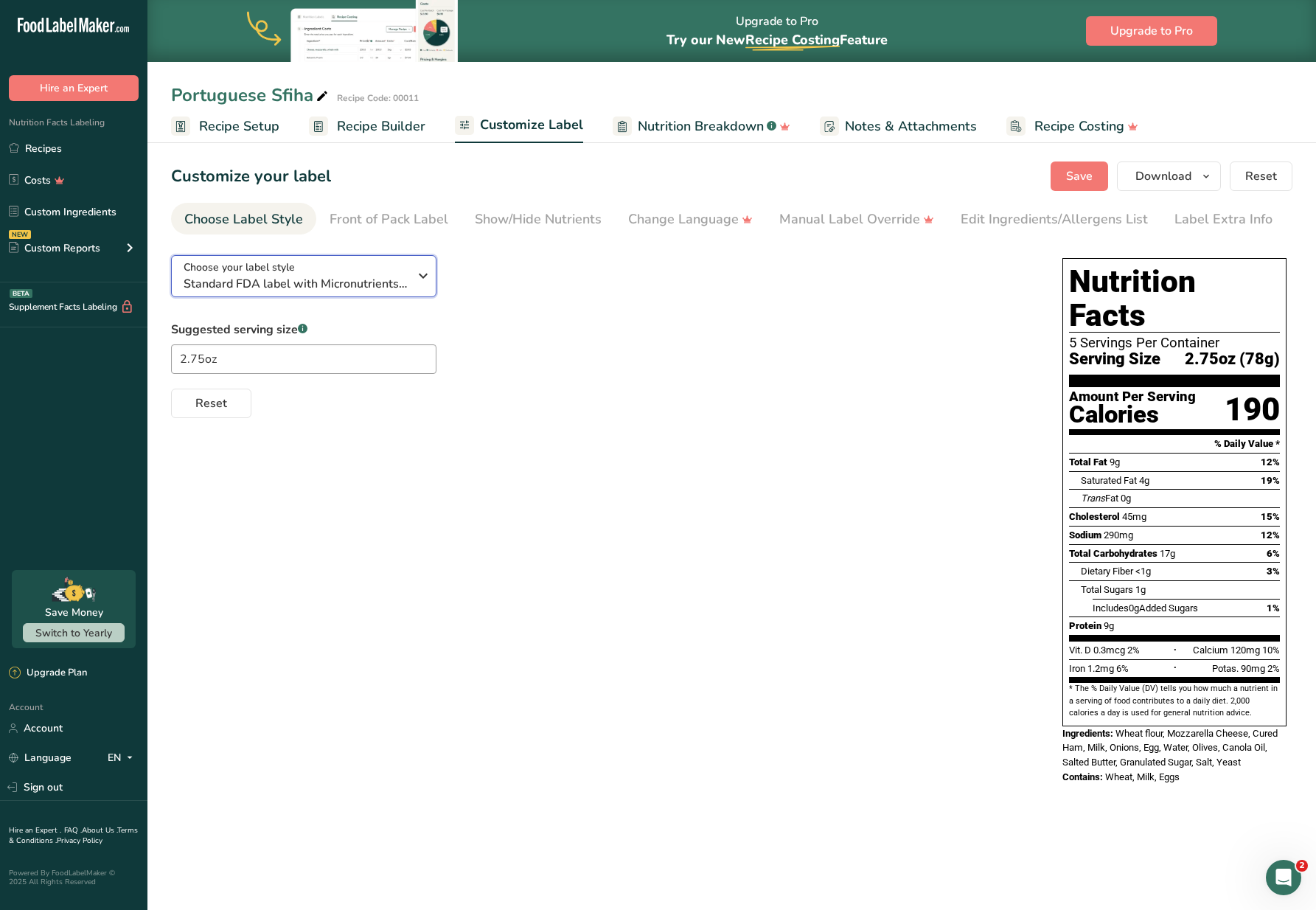
click at [341, 276] on span "Standard FDA label with Micronutrients listed side-by-side" at bounding box center [296, 284] width 225 height 18
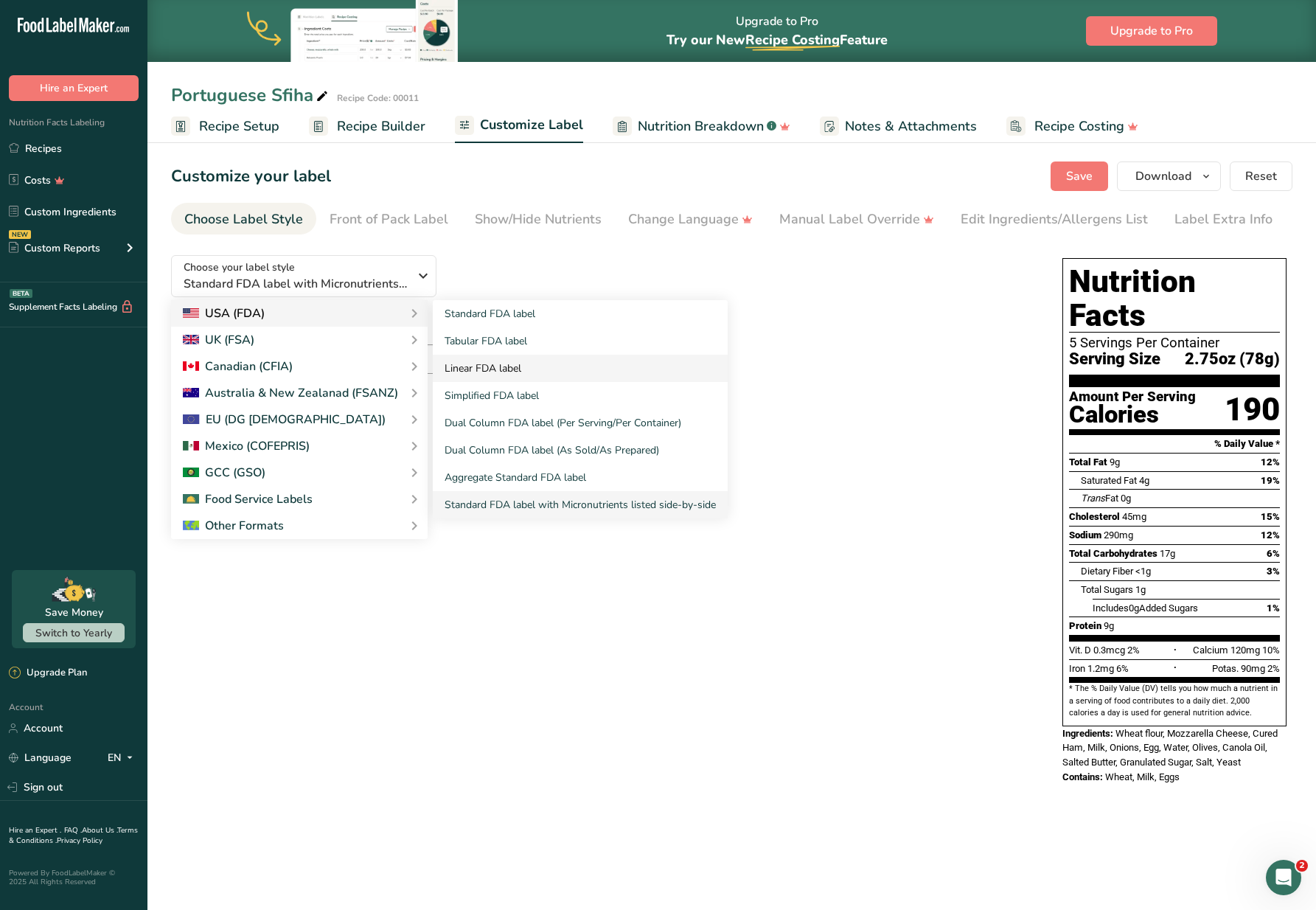
click at [521, 362] on link "Linear FDA label" at bounding box center [580, 369] width 295 height 27
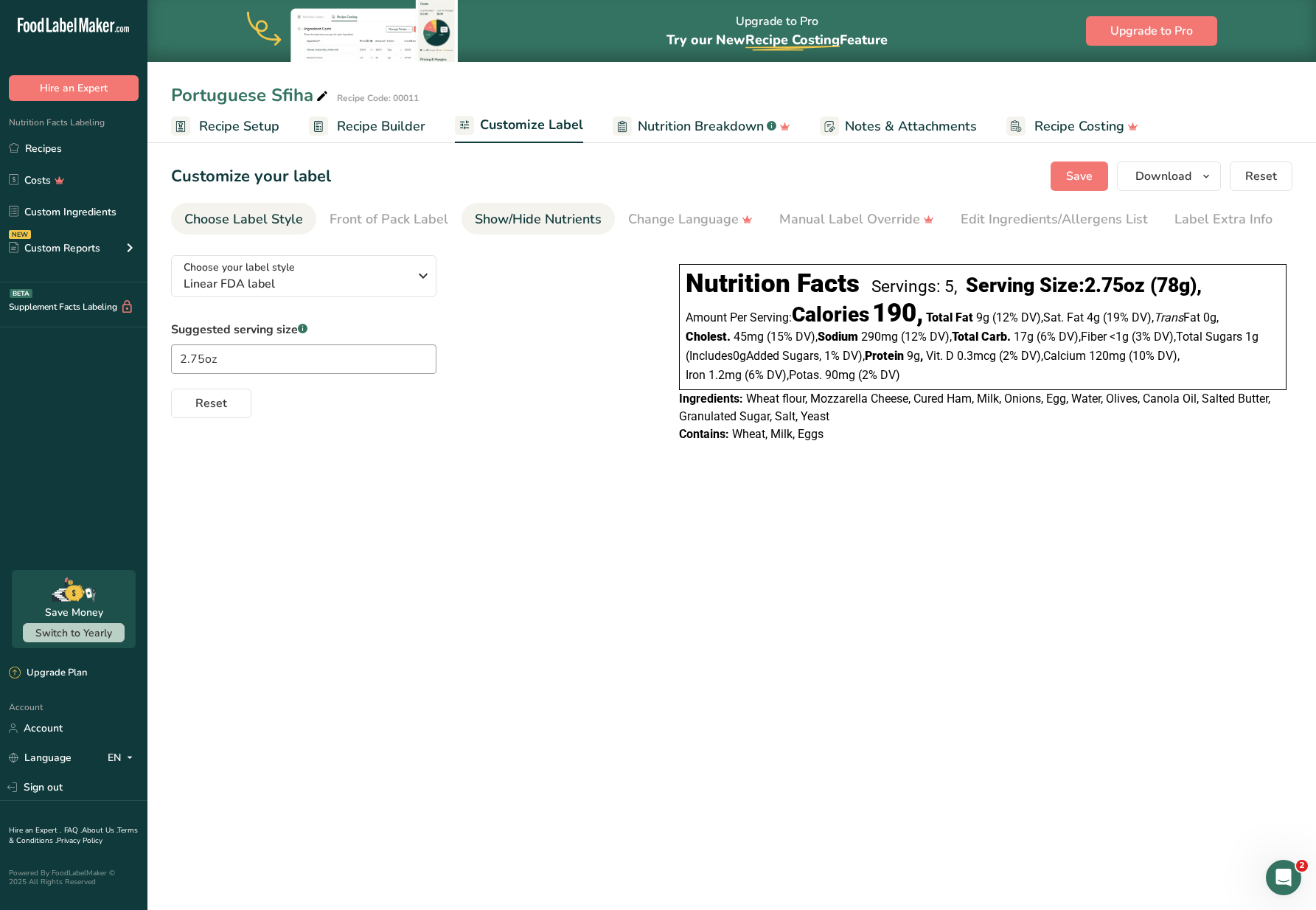
click at [532, 227] on div "Show/Hide Nutrients" at bounding box center [538, 219] width 127 height 20
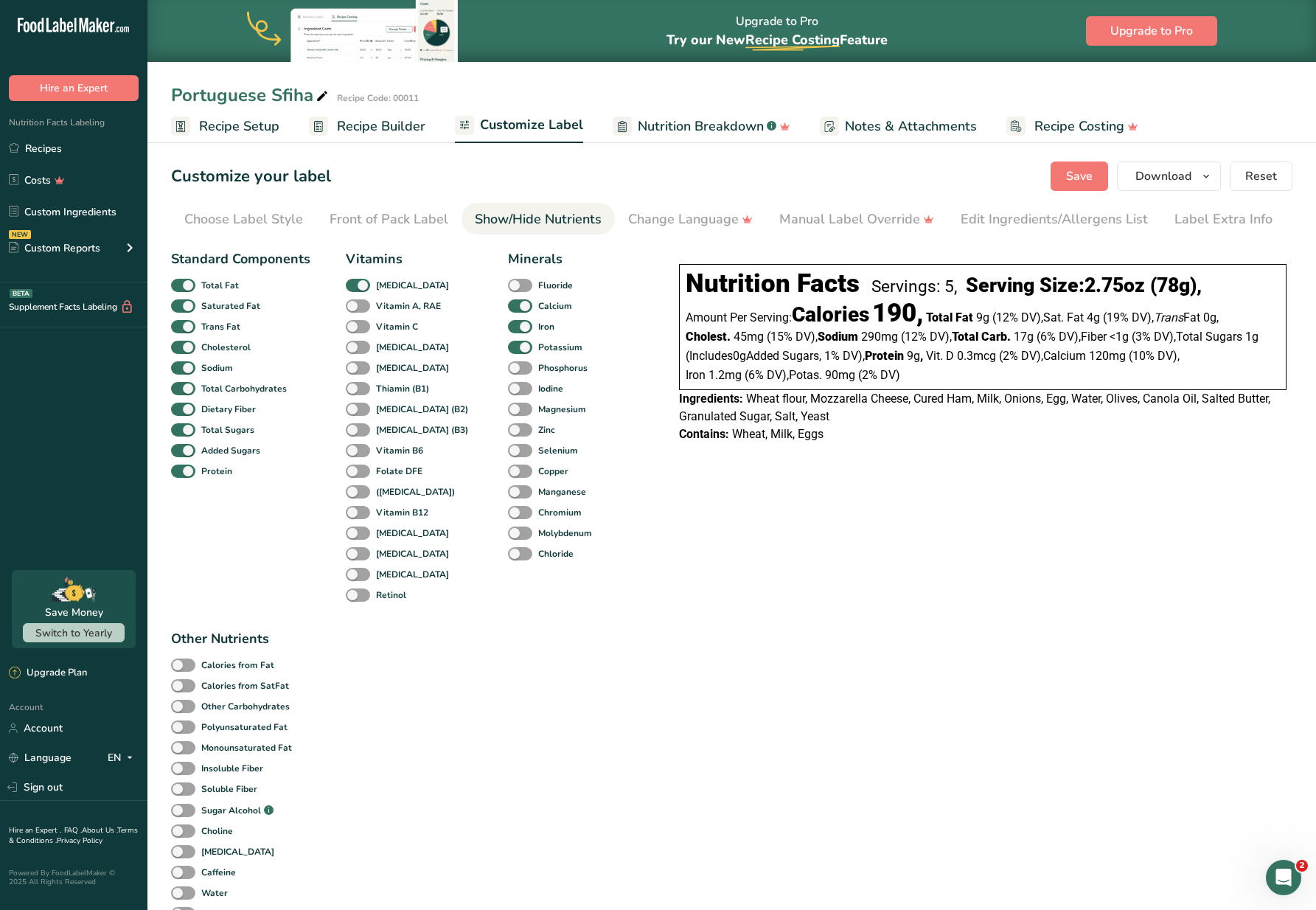
drag, startPoint x: 425, startPoint y: 223, endPoint x: 483, endPoint y: 224, distance: 58.0
click at [425, 223] on div "Front of Pack Label" at bounding box center [389, 219] width 119 height 20
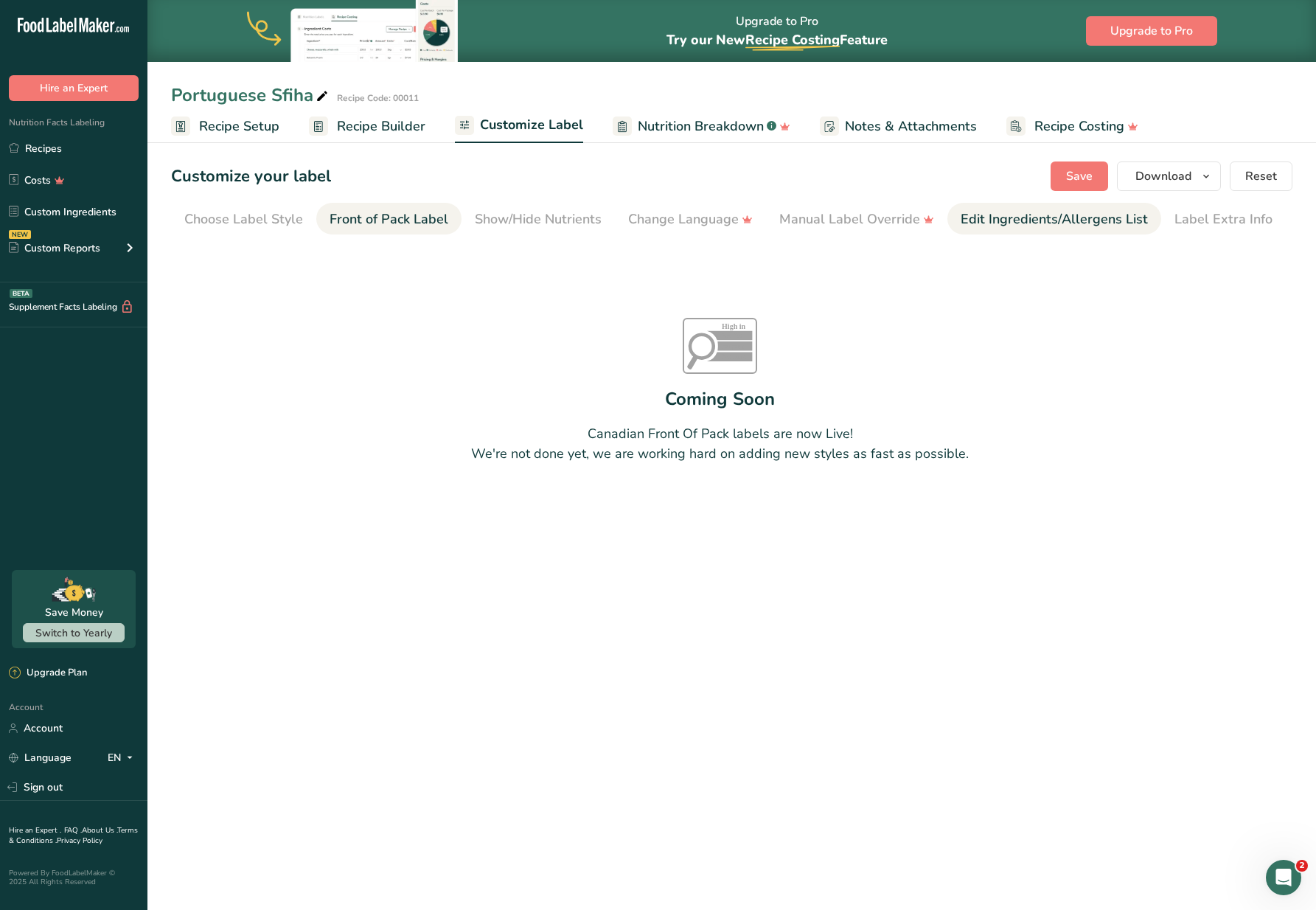
click at [1073, 229] on div "Edit Ingredients/Allergens List" at bounding box center [1054, 219] width 187 height 20
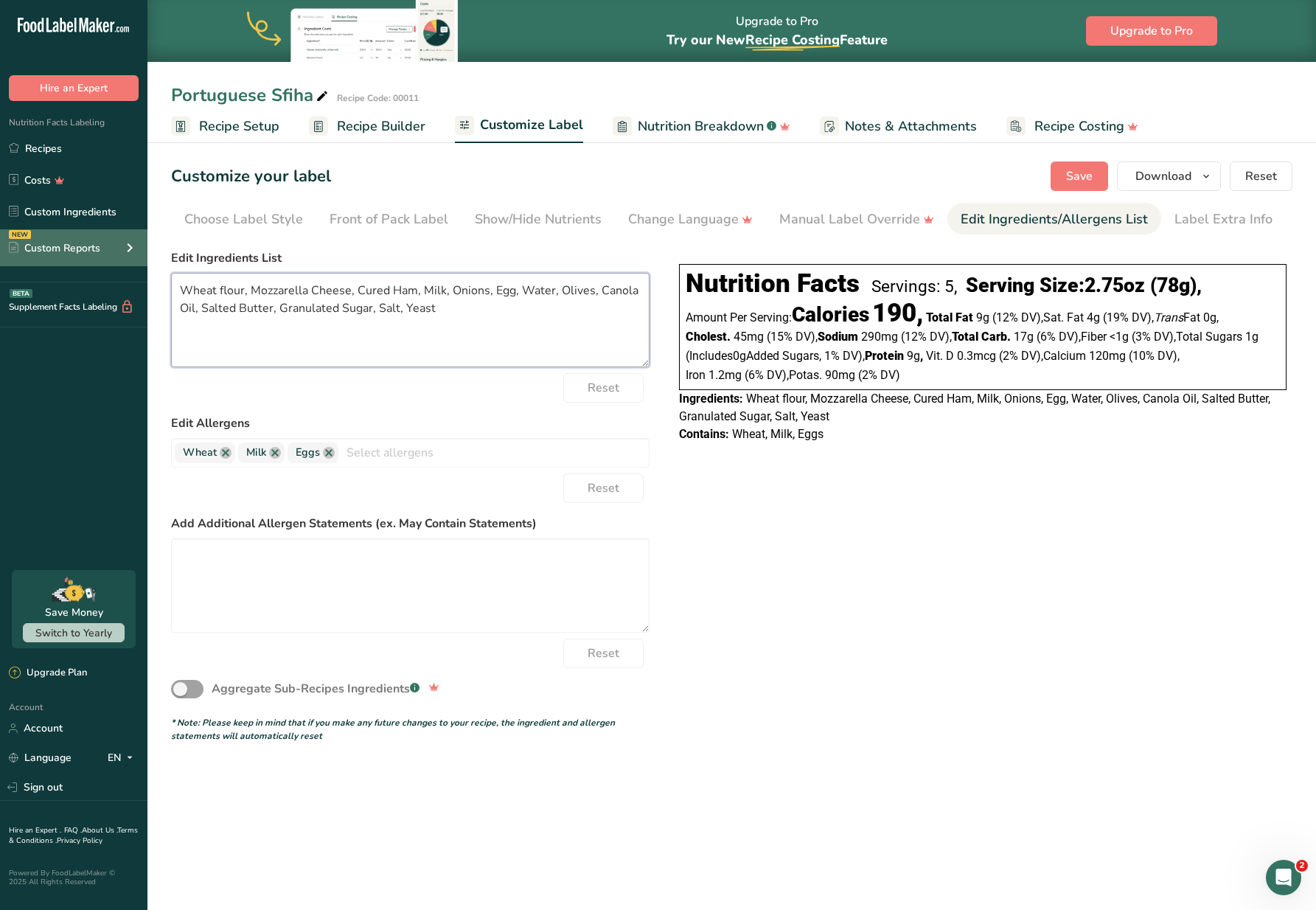
drag, startPoint x: 368, startPoint y: 298, endPoint x: 63, endPoint y: 256, distance: 307.9
click at [63, 256] on div ".a-20{fill:#fff;} Hire an Expert Nutrition Facts Labeling Recipes Costs Custom …" at bounding box center [658, 455] width 1316 height 910
paste textarea "Corn flour (corn meal, iron, [MEDICAL_DATA], [MEDICAL_DATA], [MEDICAL_DATA]). M…"
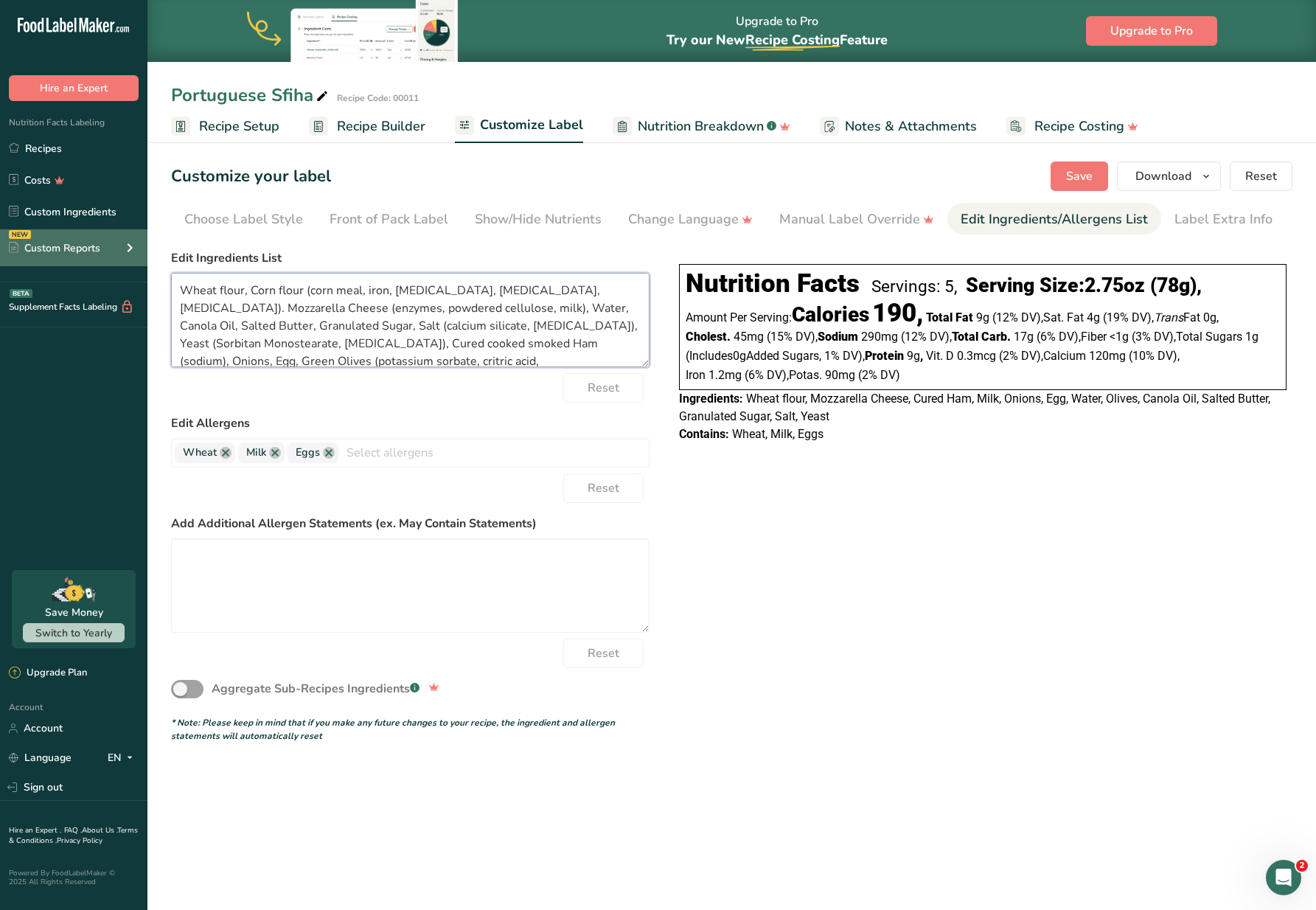
scroll to position [3, 0]
type textarea "Wheat flour, Corn flour (corn meal, iron, [MEDICAL_DATA], [MEDICAL_DATA], [MEDI…"
click at [1069, 179] on span "Save" at bounding box center [1079, 177] width 26 height 18
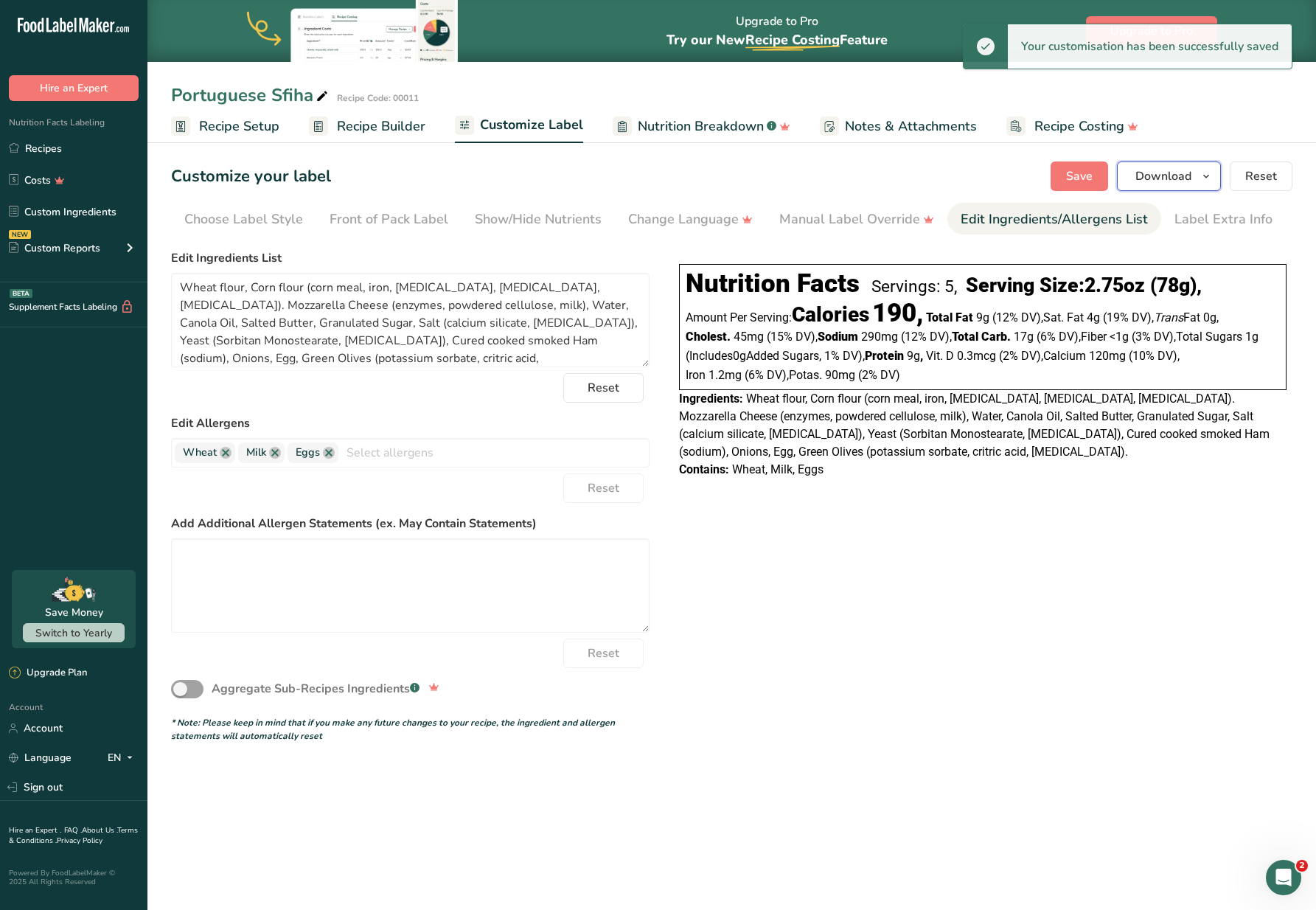
click at [1167, 173] on span "Download" at bounding box center [1163, 177] width 56 height 18
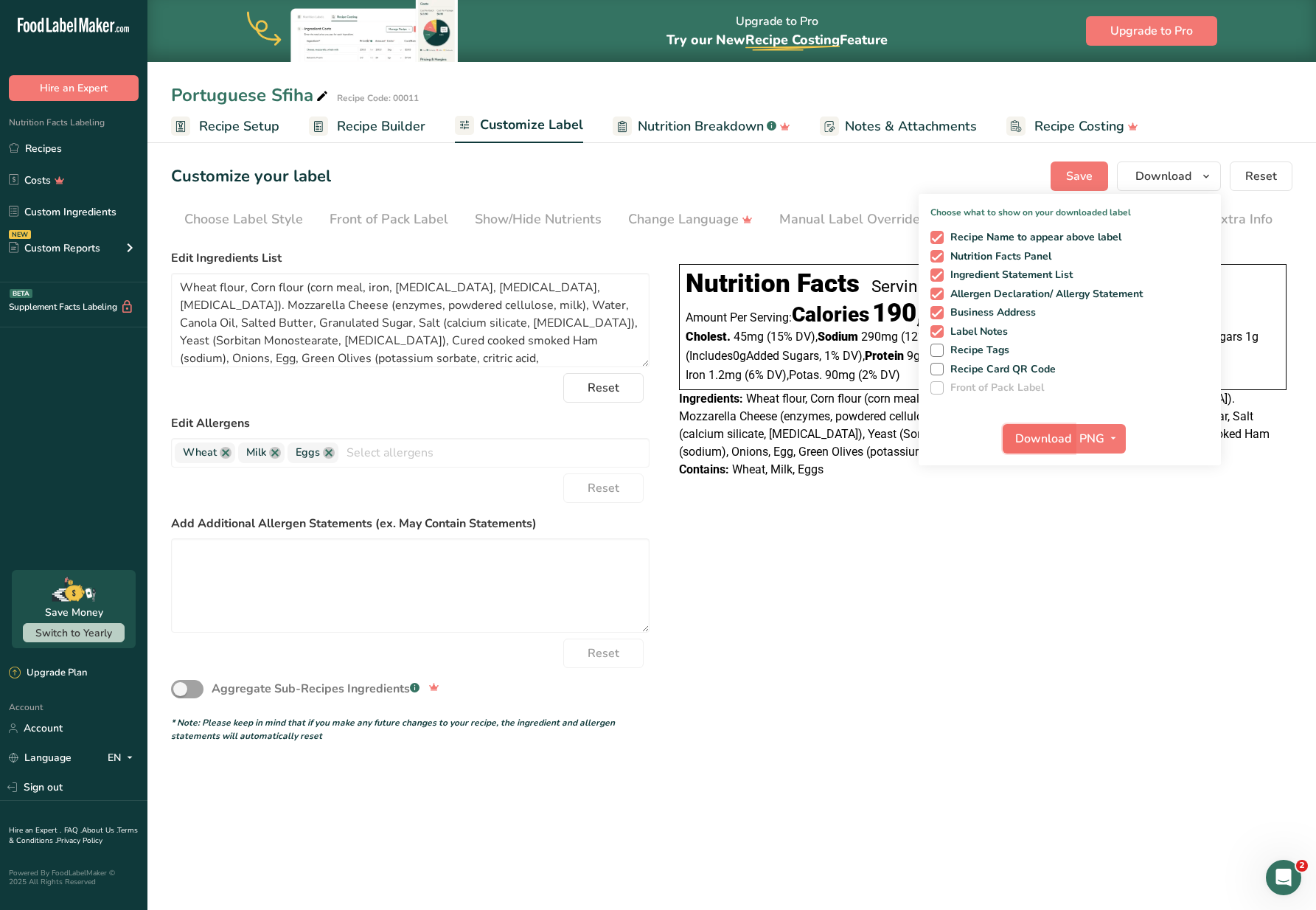
click at [1064, 438] on span "Download" at bounding box center [1043, 439] width 56 height 18
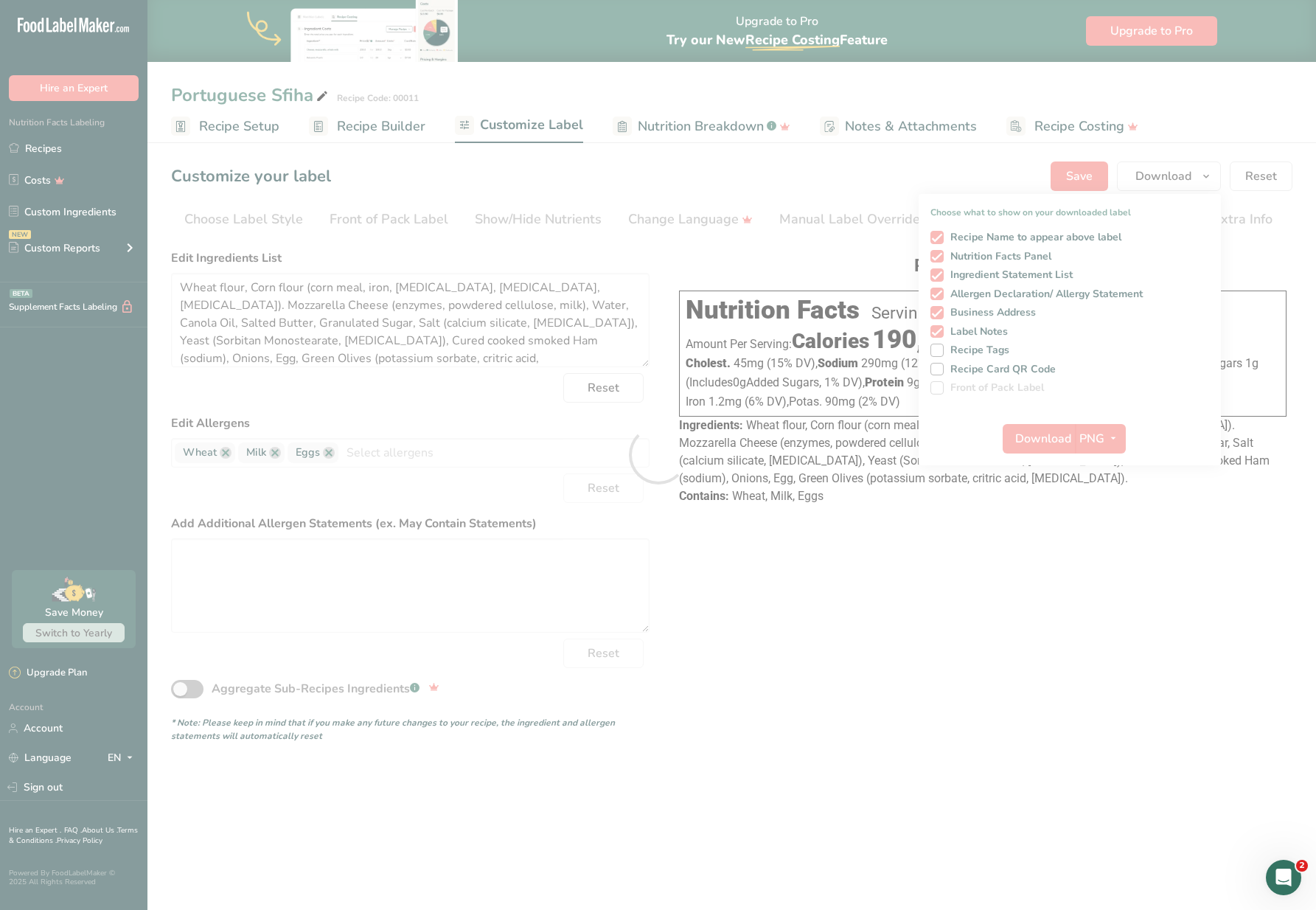
scroll to position [0, 0]
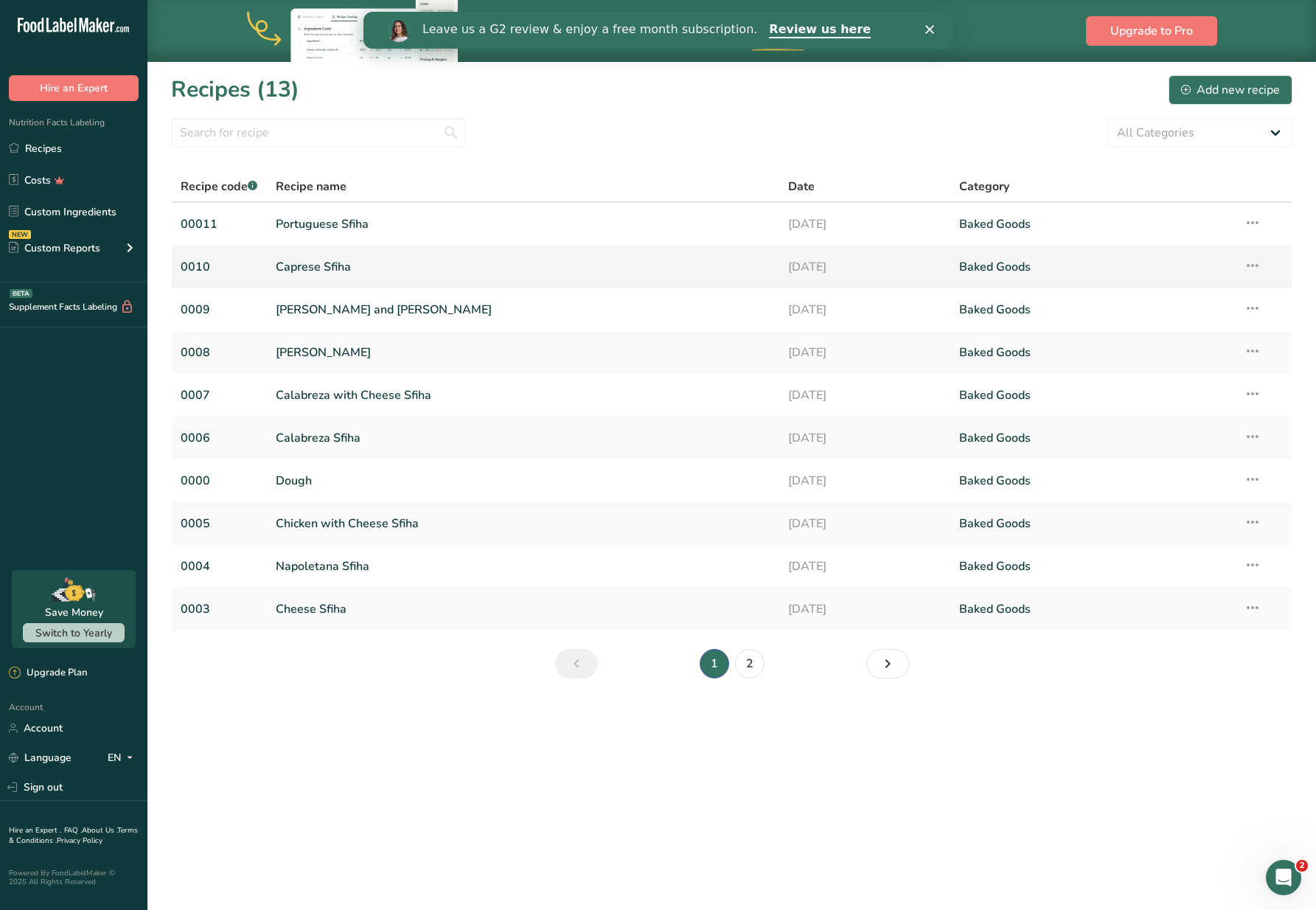
click at [331, 270] on link "Caprese Sfiha" at bounding box center [523, 266] width 495 height 31
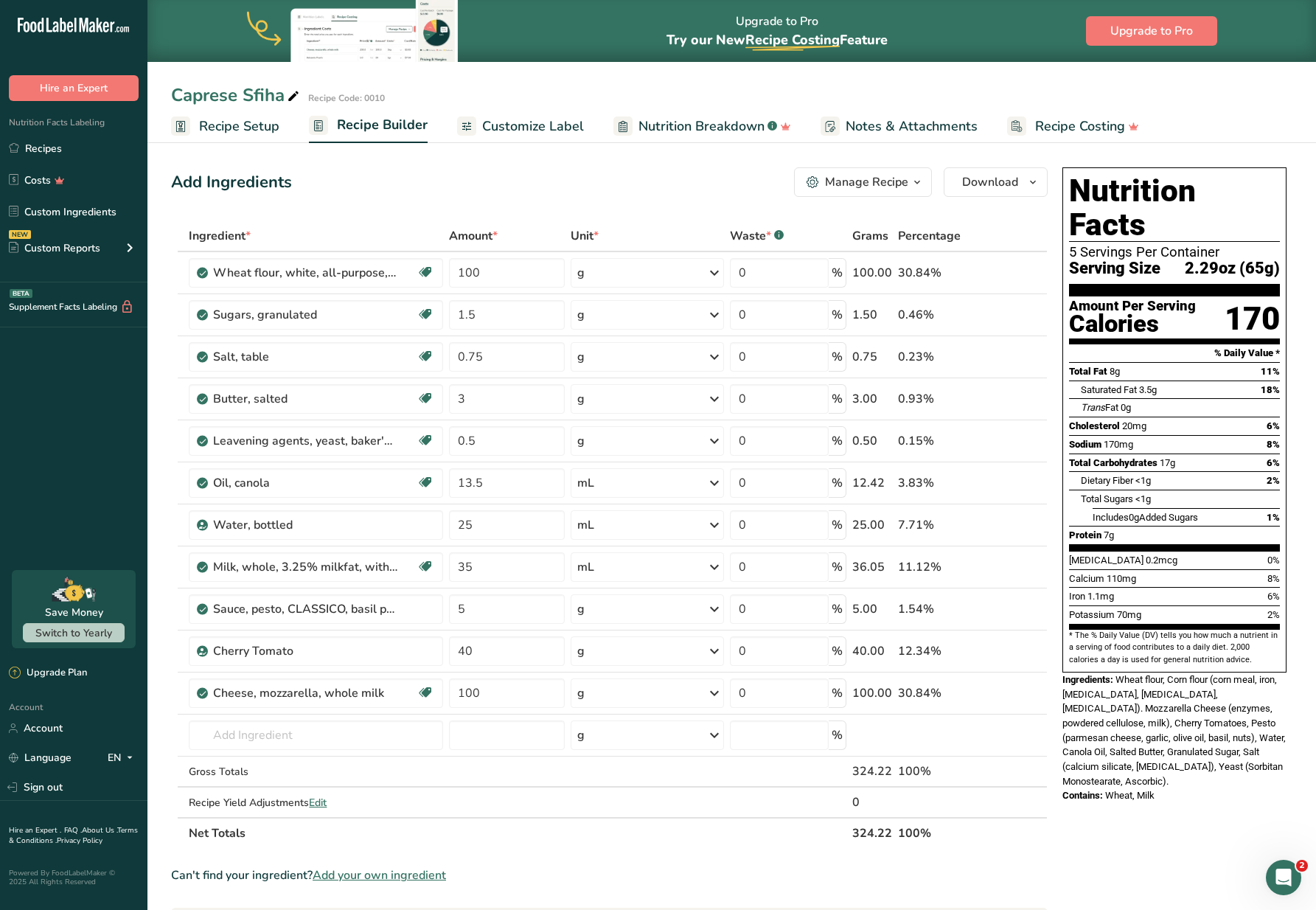
click at [509, 132] on span "Customize Label" at bounding box center [532, 126] width 102 height 20
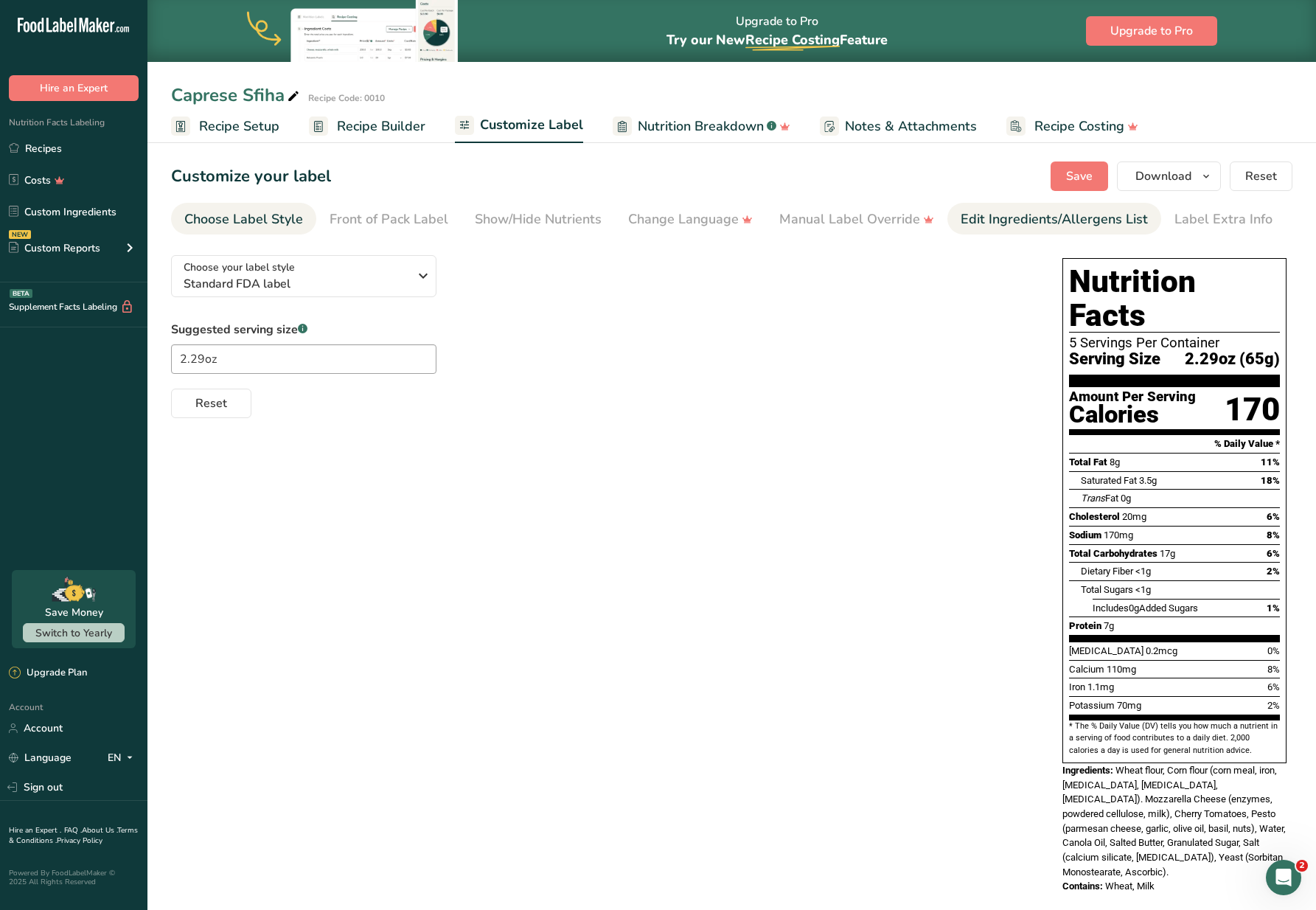
click at [1059, 226] on div "Edit Ingredients/Allergens List" at bounding box center [1054, 219] width 187 height 20
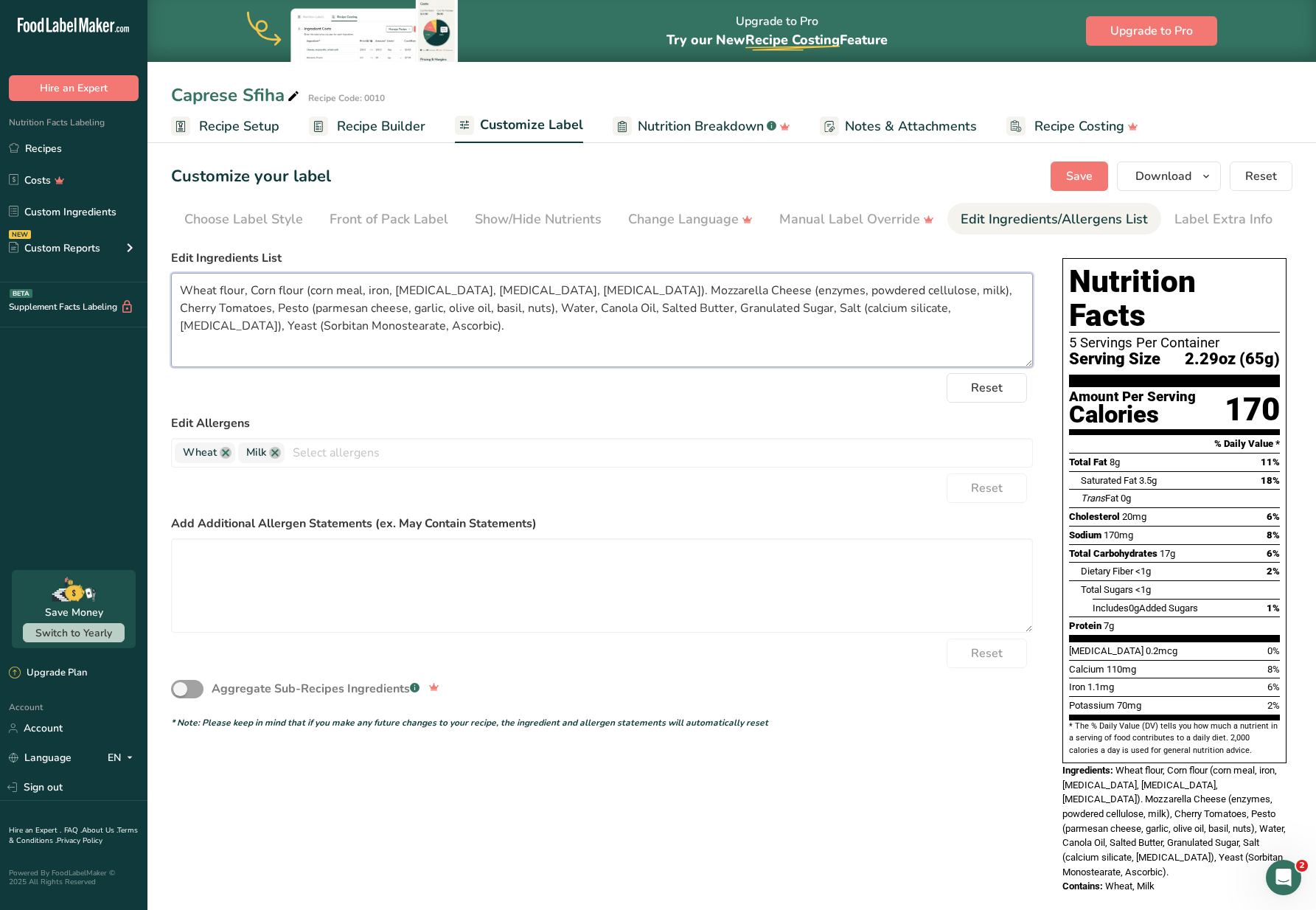
drag, startPoint x: 182, startPoint y: 288, endPoint x: 231, endPoint y: 293, distance: 49.3
click at [231, 293] on textarea "Wheat flour, Corn flour (corn meal, iron, niacin, riboflavin, folic acid). Mozz…" at bounding box center [602, 320] width 862 height 94
click at [269, 296] on textarea "Wheat flour, Corn flour (corn meal, iron, niacin, riboflavin, folic acid). Mozz…" at bounding box center [602, 320] width 862 height 94
click at [44, 156] on link "Recipes" at bounding box center [74, 147] width 147 height 28
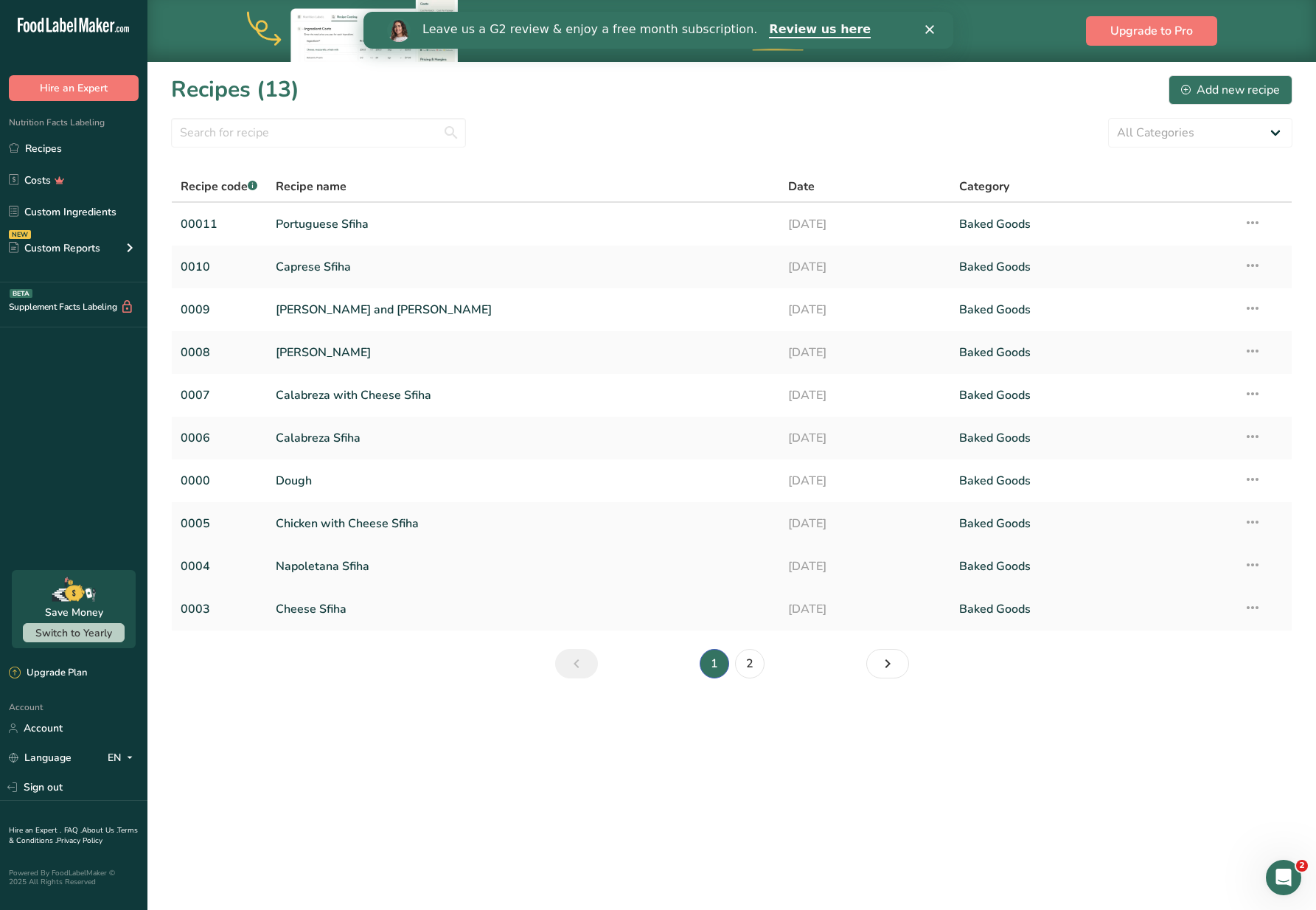
click at [344, 568] on link "Napoletana Sfiha" at bounding box center [523, 566] width 495 height 31
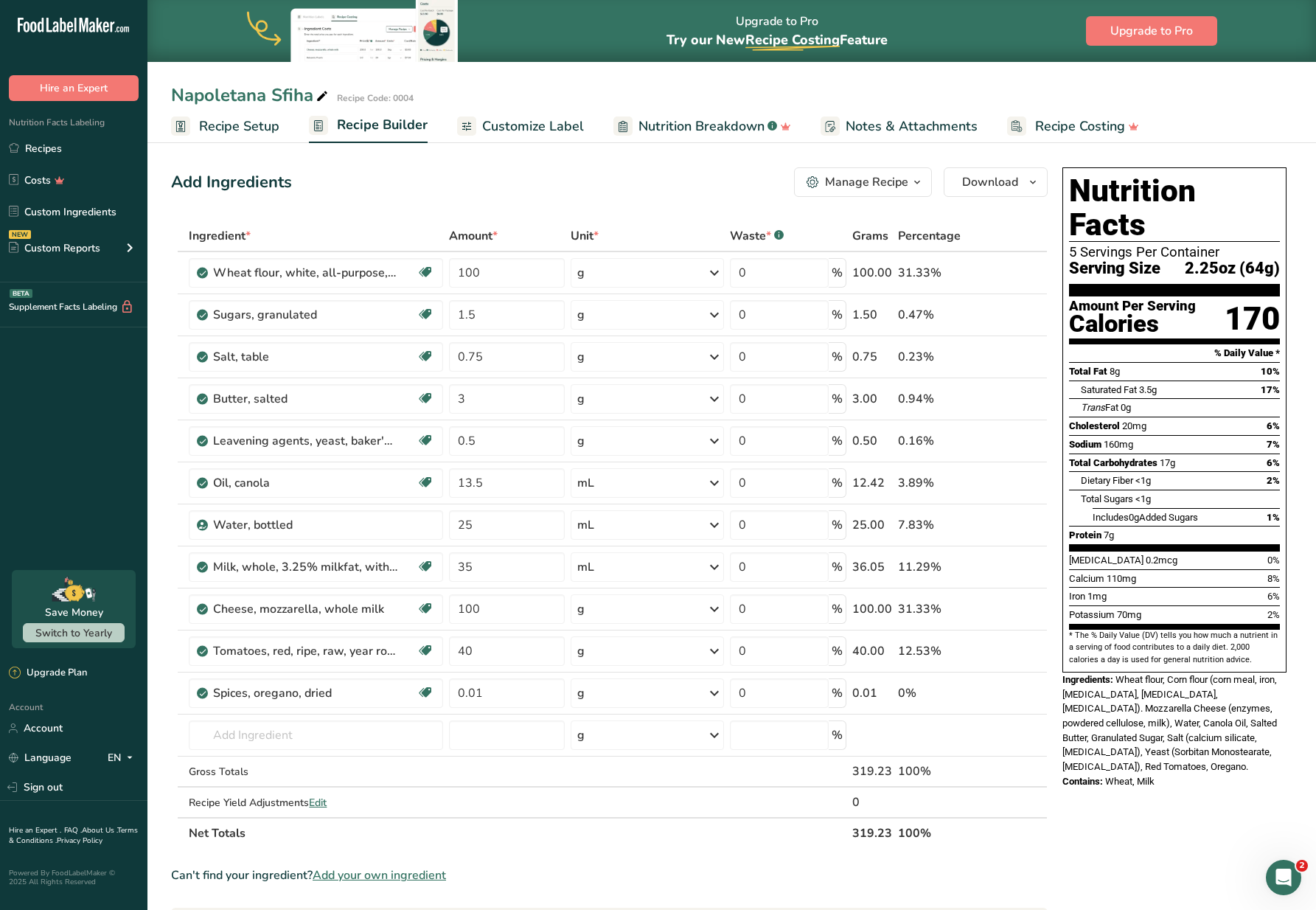
click at [490, 136] on link "Customize Label" at bounding box center [520, 126] width 127 height 33
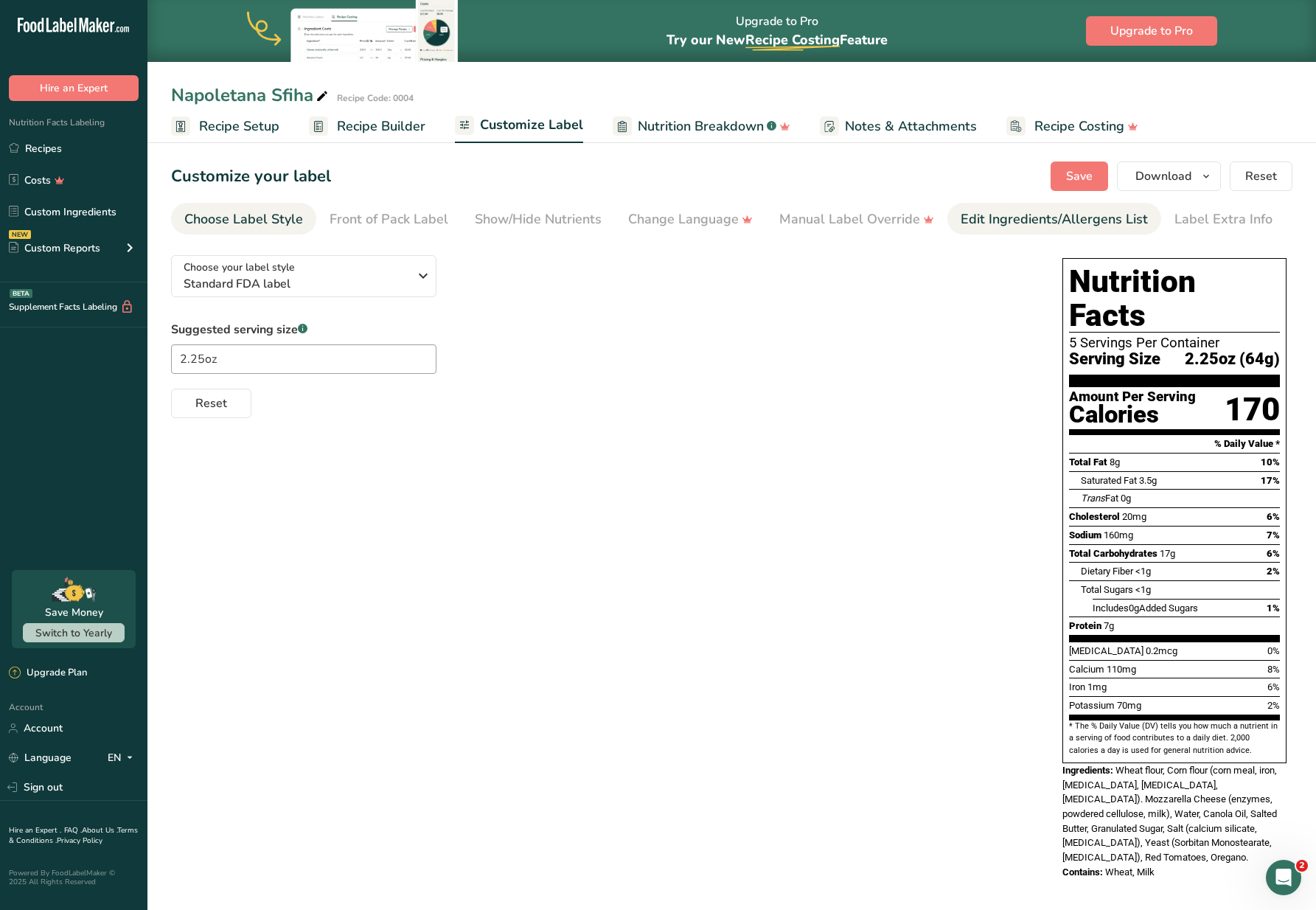
click at [1053, 228] on div "Edit Ingredients/Allergens List" at bounding box center [1054, 219] width 187 height 20
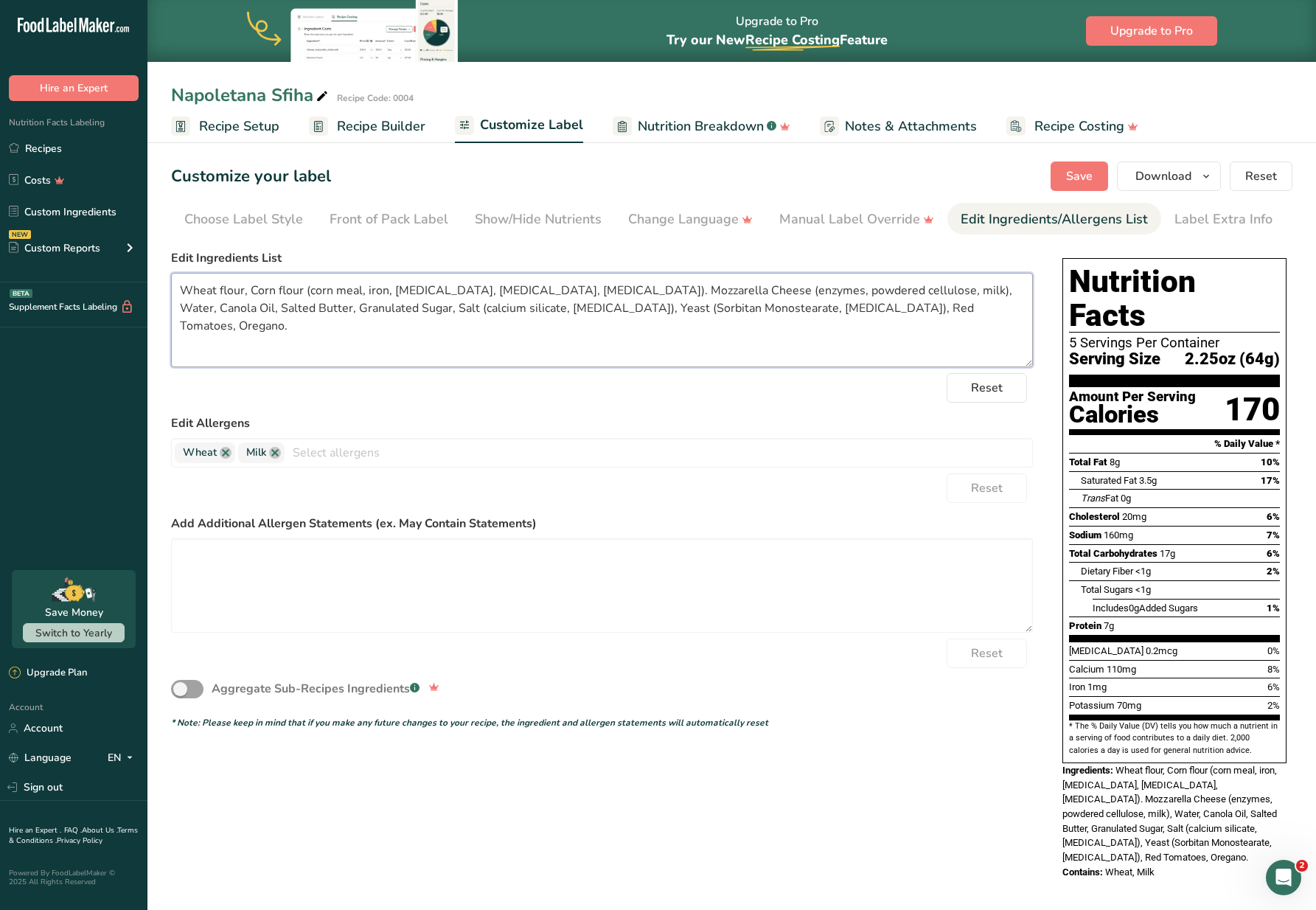
drag, startPoint x: 180, startPoint y: 290, endPoint x: 658, endPoint y: 341, distance: 480.7
click at [683, 308] on textarea "Wheat flour, Corn flour (corn meal, iron, niacin, riboflavin, folic acid). Mozz…" at bounding box center [602, 320] width 862 height 94
click at [256, 211] on div "Choose Label Style" at bounding box center [244, 219] width 119 height 20
